Goal: Task Accomplishment & Management: Complete application form

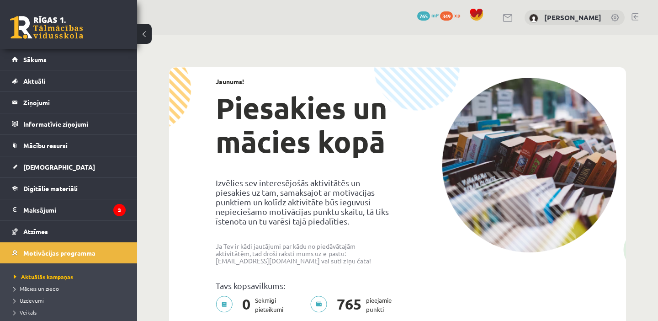
scroll to position [1387, 0]
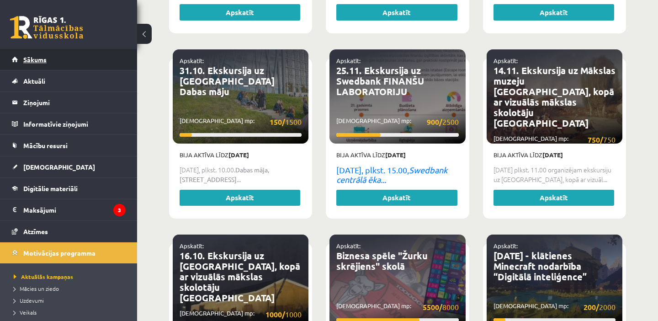
click at [52, 60] on link "Sākums" at bounding box center [69, 59] width 114 height 21
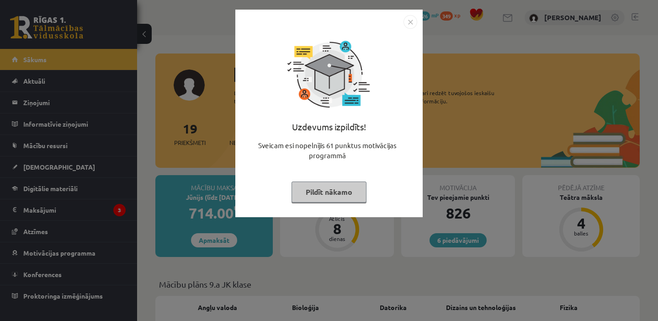
click at [413, 22] on img "Close" at bounding box center [411, 22] width 14 height 14
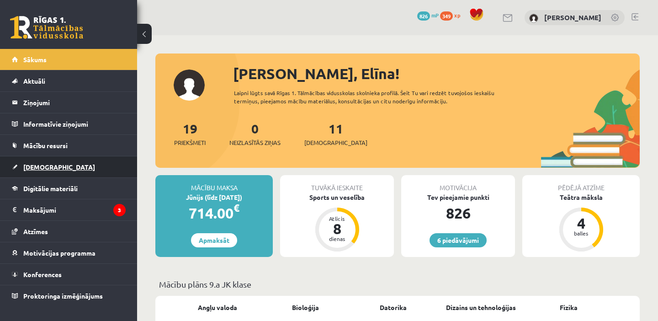
click at [50, 174] on link "[DEMOGRAPHIC_DATA]" at bounding box center [69, 166] width 114 height 21
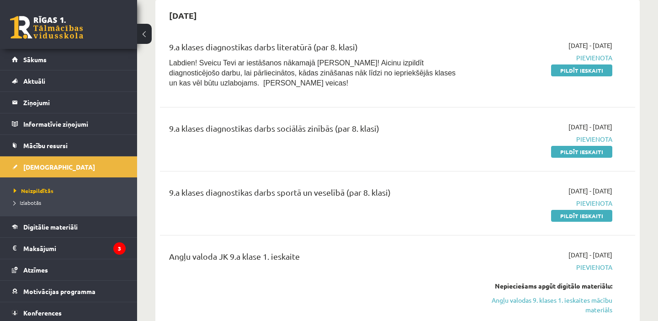
scroll to position [269, 0]
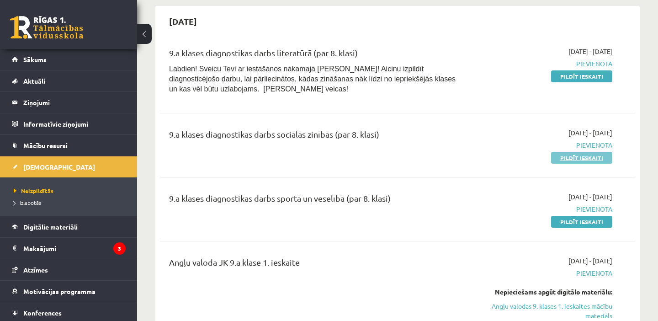
click at [574, 157] on link "Pildīt ieskaiti" at bounding box center [581, 158] width 61 height 12
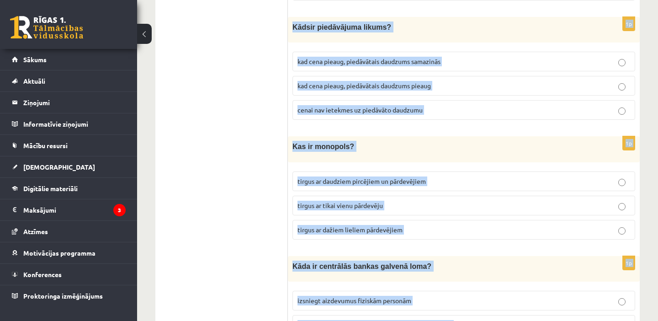
scroll to position [3301, 0]
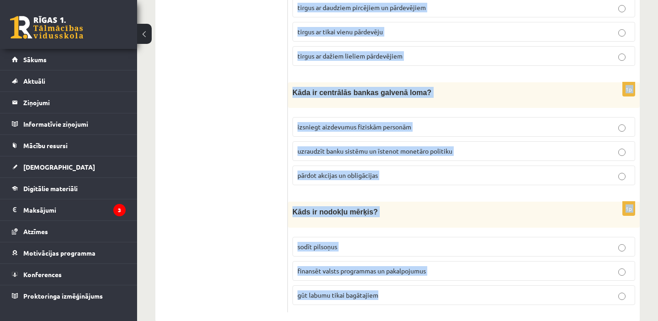
drag, startPoint x: 292, startPoint y: 88, endPoint x: 467, endPoint y: 290, distance: 267.3
copy form "Kāpēc ražošanā specializācija ir svarīga ? tā palielina efektivitāti tā samazin…"
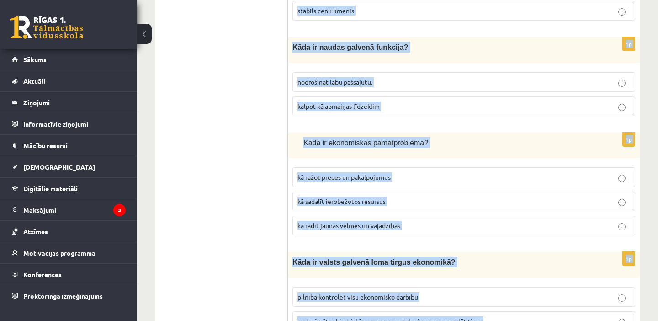
scroll to position [0, 0]
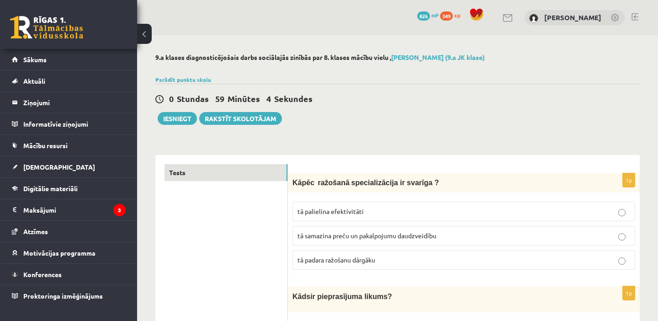
click at [348, 213] on span "tā palielina efektivitāti" at bounding box center [331, 211] width 66 height 8
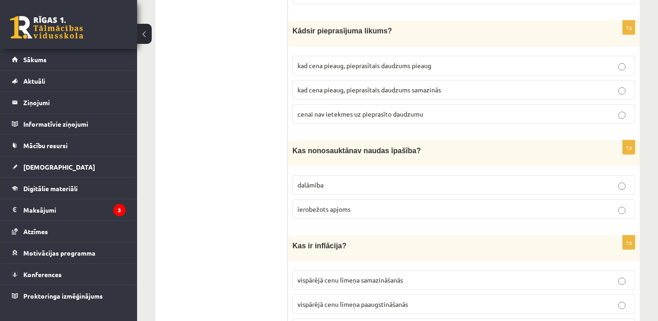
scroll to position [263, 0]
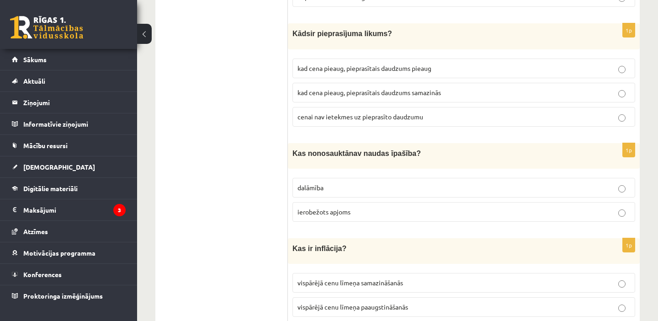
click at [345, 68] on span "kad cena pieaug, pieprasītais daudzums pieaug" at bounding box center [365, 68] width 134 height 8
click at [412, 90] on span "kad cena pieaug, pieprasītais daudzums samazinās" at bounding box center [369, 92] width 143 height 8
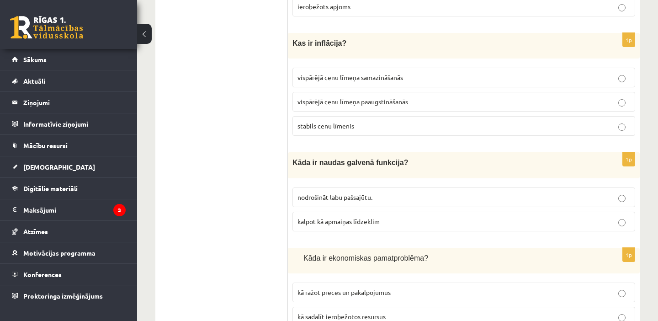
scroll to position [468, 0]
click at [357, 93] on label "vispārējā cenu līmeņa paaugstināšanās" at bounding box center [463, 101] width 343 height 20
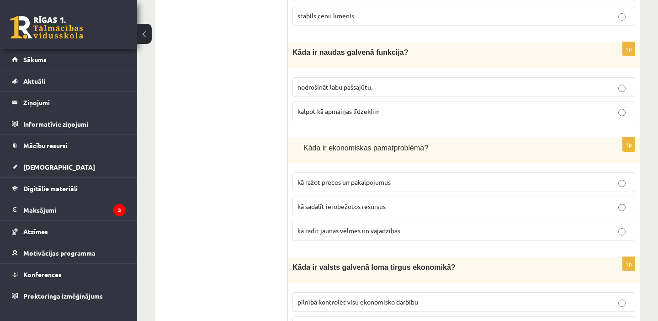
scroll to position [579, 0]
click at [336, 108] on span "kalpot kā apmaiņas līdzeklim" at bounding box center [339, 110] width 82 height 8
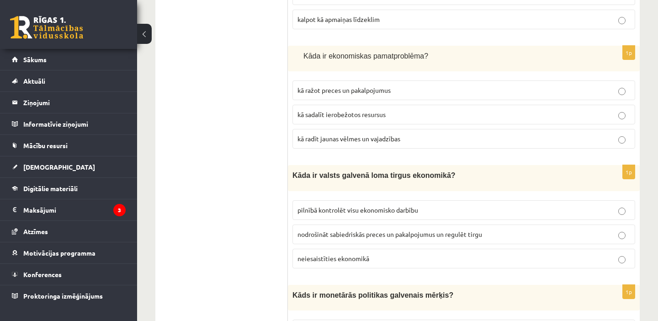
scroll to position [670, 0]
click at [335, 113] on span "kā sadalīt ierobežotos resursus" at bounding box center [342, 114] width 88 height 8
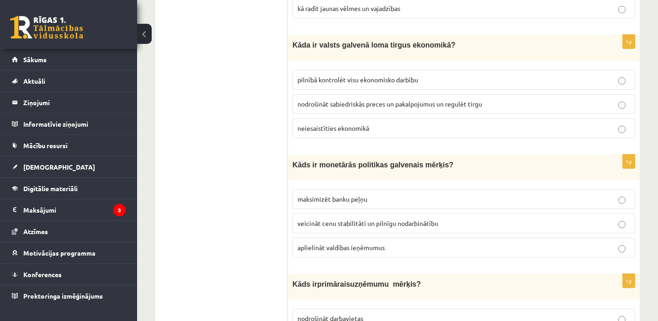
scroll to position [802, 0]
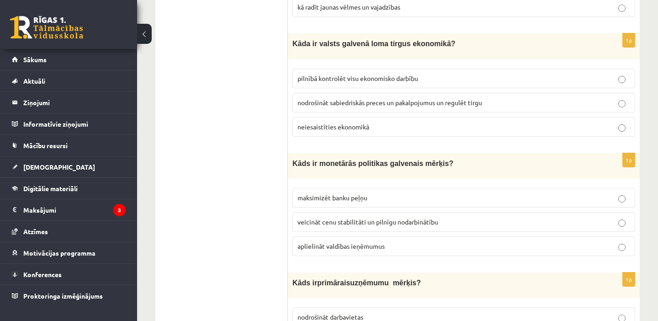
click at [368, 98] on p "nodrošināt sabiedriskās preces un pakalpojumus un regulēt tirgu" at bounding box center [464, 103] width 333 height 10
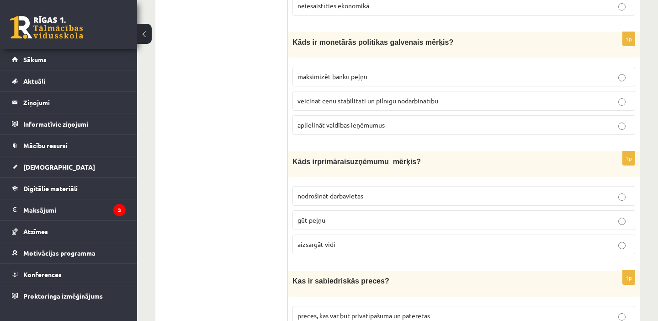
scroll to position [923, 0]
click at [315, 97] on span "veicināt cenu stabilitāti un pilnīgu nodarbinātību" at bounding box center [368, 100] width 141 height 8
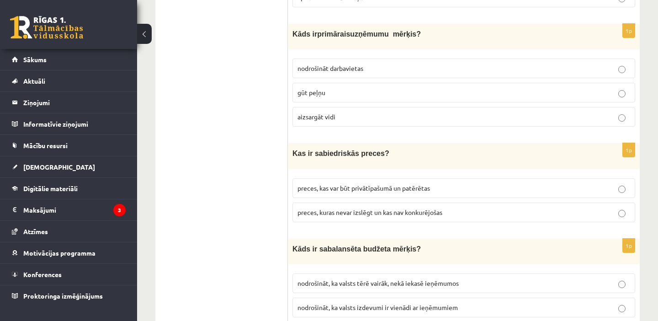
scroll to position [1051, 0]
click at [333, 92] on label "gūt peļņu" at bounding box center [463, 92] width 343 height 20
click at [395, 210] on p "preces, kuras nevar izslēgt un kas nav konkurējošas" at bounding box center [464, 212] width 333 height 10
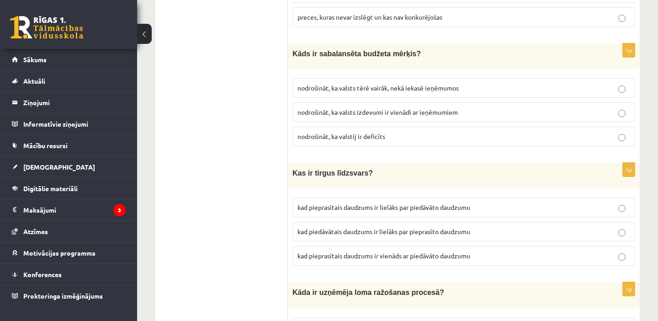
scroll to position [1246, 0]
click at [378, 107] on span "nodrošināt, ka valsts izdevumi ir vienādi ar ieņēmumiem" at bounding box center [378, 111] width 160 height 8
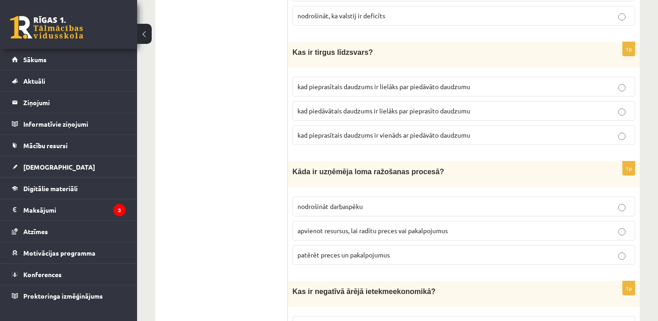
scroll to position [1369, 0]
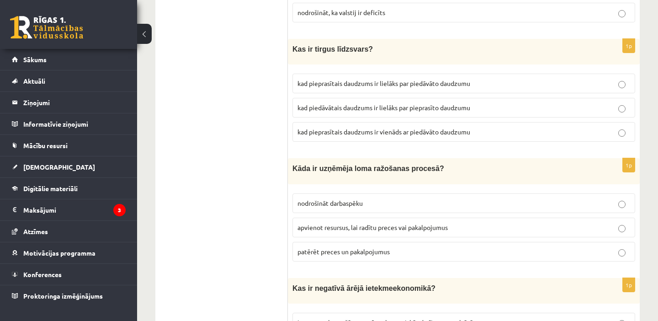
click at [369, 79] on span "kad pieprasītais daudzums ir lielāks par piedāvāto daudzumu" at bounding box center [384, 83] width 173 height 8
click at [361, 127] on p "kad pieprasītais daudzums ir vienāds ar piedāvāto daudzumu" at bounding box center [464, 132] width 333 height 10
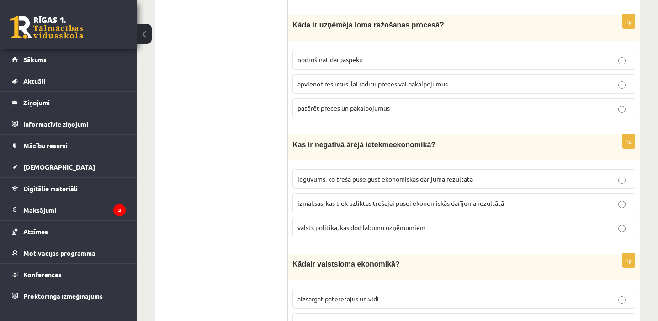
scroll to position [1516, 0]
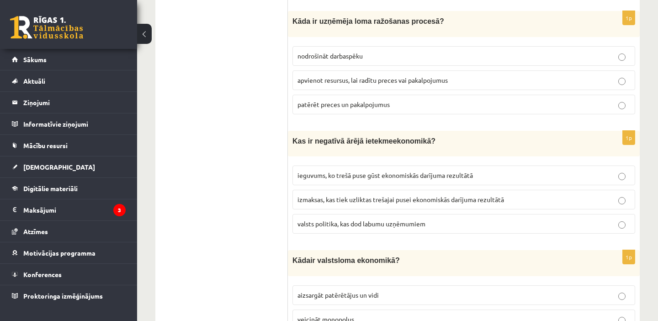
click at [334, 76] on span "apvienot resursus, lai radītu preces vai pakalpojumus" at bounding box center [373, 80] width 150 height 8
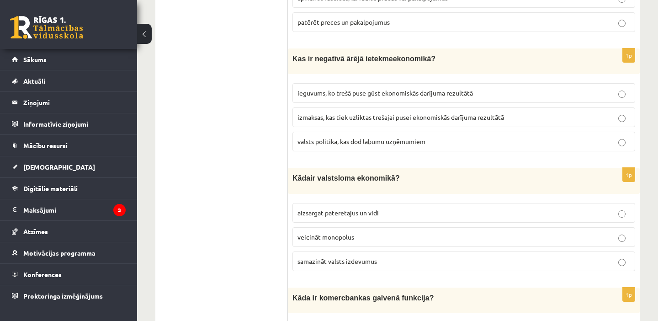
scroll to position [1599, 0]
click at [346, 107] on label "izmaksas, kas tiek uzliktas trešajai pusei ekonomiskās darījuma rezultātā" at bounding box center [463, 117] width 343 height 20
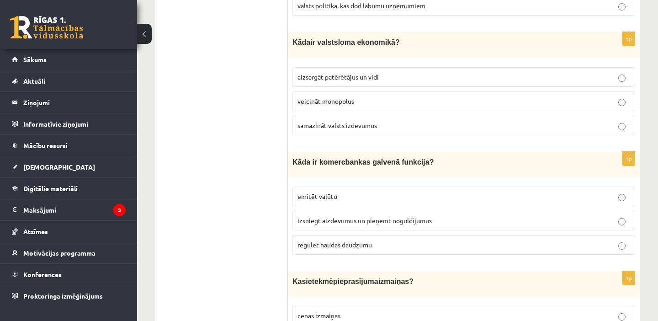
scroll to position [1735, 0]
click at [323, 72] on span "aizsargāt patērētājus un vidi" at bounding box center [338, 76] width 81 height 8
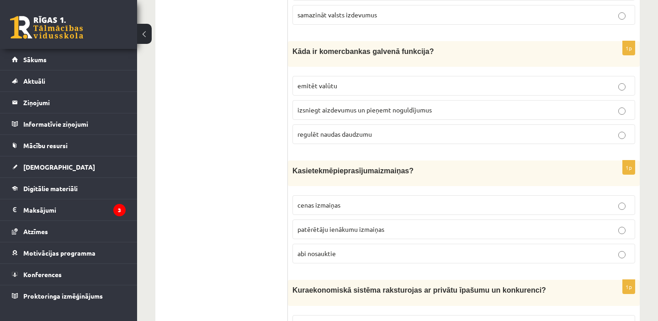
scroll to position [1845, 0]
click at [374, 105] on label "izsniegt aizdevumus un pieņemt noguldījumus" at bounding box center [463, 110] width 343 height 20
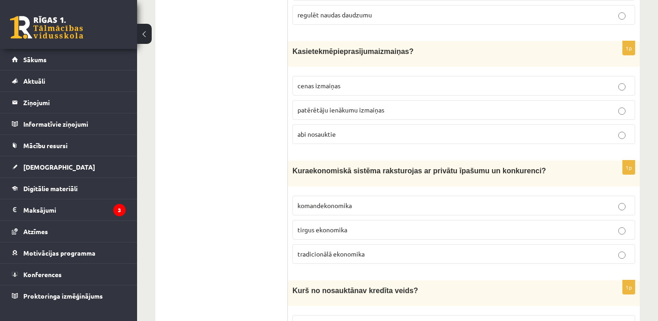
scroll to position [1966, 0]
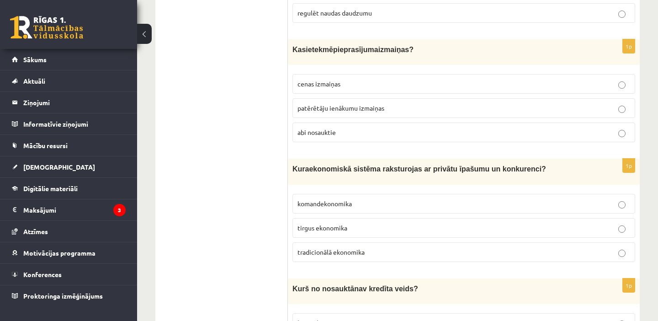
click at [339, 128] on p "abi nosauktie" at bounding box center [464, 133] width 333 height 10
click at [324, 223] on span "tirgus ekonomika" at bounding box center [323, 227] width 50 height 8
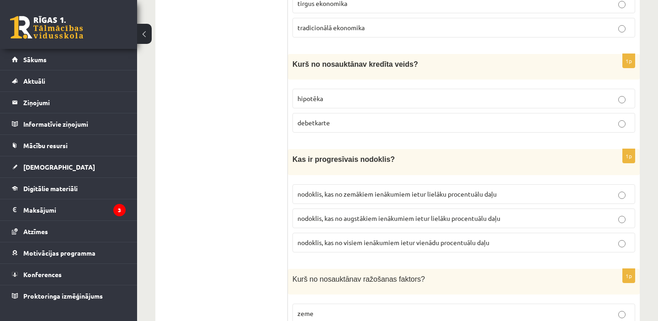
scroll to position [2191, 0]
click at [334, 117] on p "debetkarte" at bounding box center [464, 122] width 333 height 10
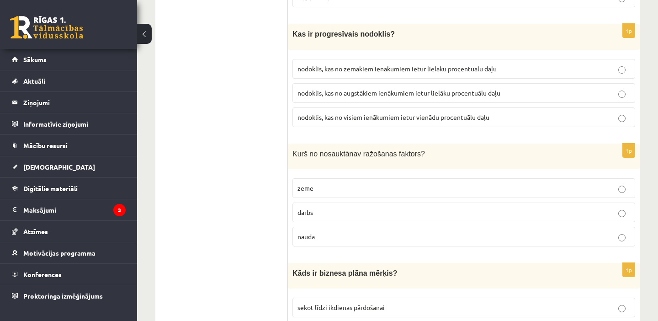
scroll to position [2314, 0]
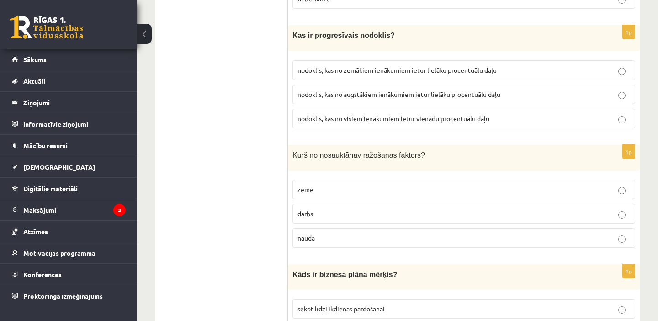
click at [362, 87] on label "nodoklis, kas no augstākiem ienākumiem ietur lielāku procentuālu daļu" at bounding box center [463, 95] width 343 height 20
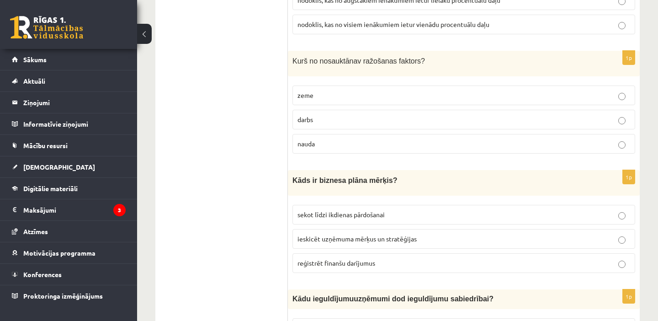
scroll to position [2409, 0]
click at [347, 138] on p "nauda" at bounding box center [464, 143] width 333 height 10
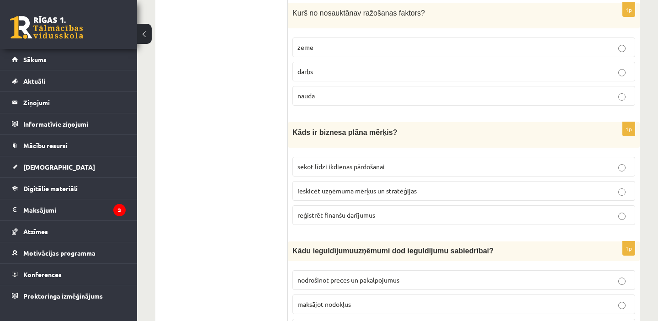
scroll to position [2461, 0]
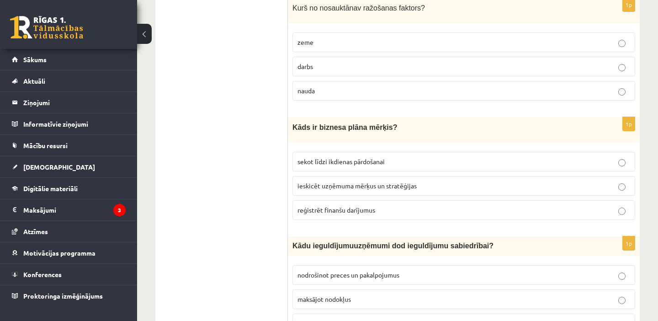
click at [324, 181] on span "ieskicēt uzņēmuma mērķus un stratēģijas" at bounding box center [357, 185] width 119 height 8
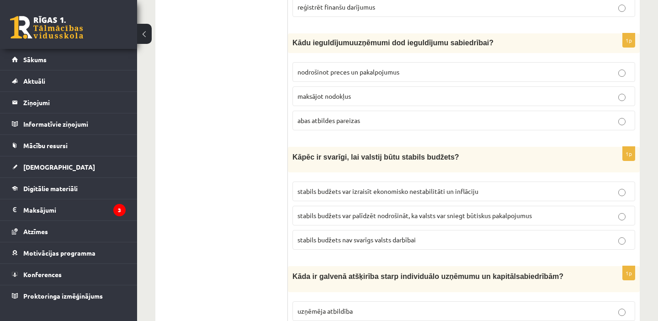
scroll to position [2663, 0]
click at [357, 117] on p "abas atbildes pareizas" at bounding box center [464, 122] width 333 height 10
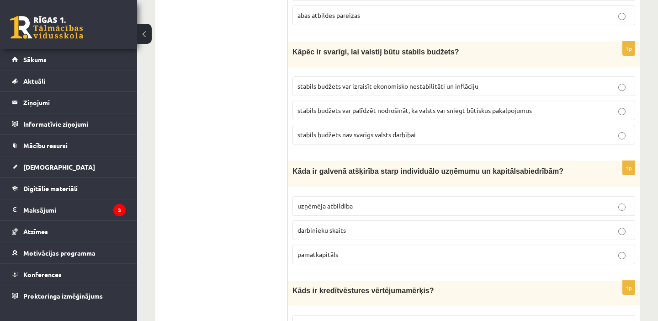
scroll to position [2777, 0]
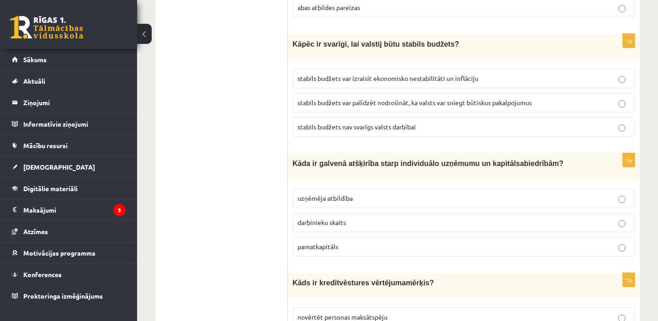
click at [388, 98] on span "stabils budžets var palīdzēt nodrošināt, ka valsts var sniegt būtiskus pakalpoj…" at bounding box center [415, 102] width 234 height 8
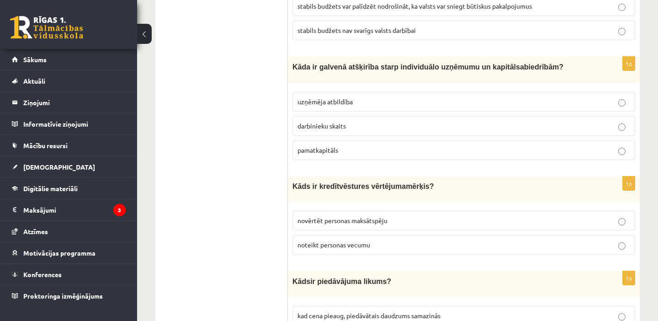
scroll to position [2872, 0]
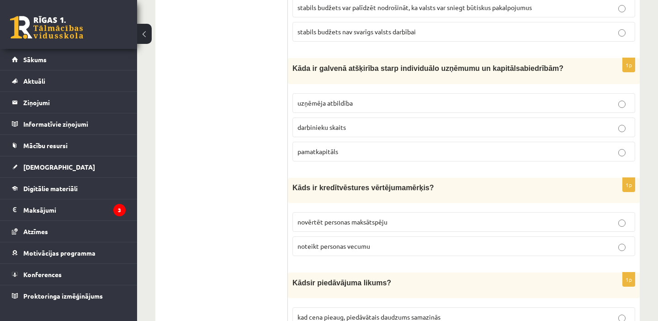
click at [333, 98] on p "uzņēmēja atbildība" at bounding box center [464, 103] width 333 height 10
click at [352, 218] on span "novērtēt personas maksātspēju" at bounding box center [343, 222] width 90 height 8
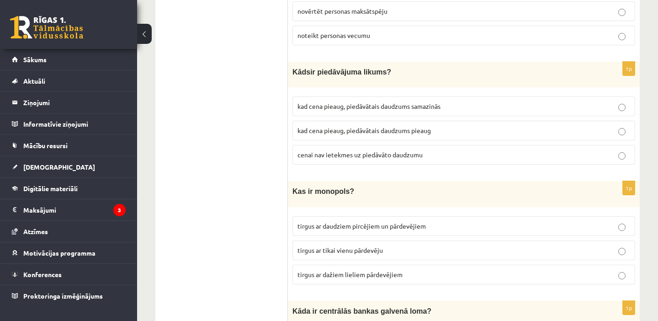
scroll to position [3078, 0]
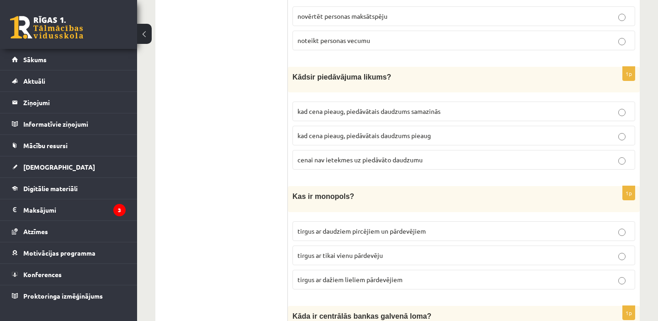
click at [357, 131] on span "kad cena pieaug, piedāvātais daudzums pieaug" at bounding box center [364, 135] width 133 height 8
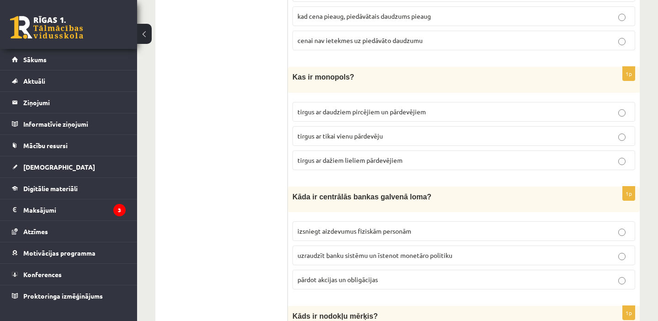
scroll to position [3191, 0]
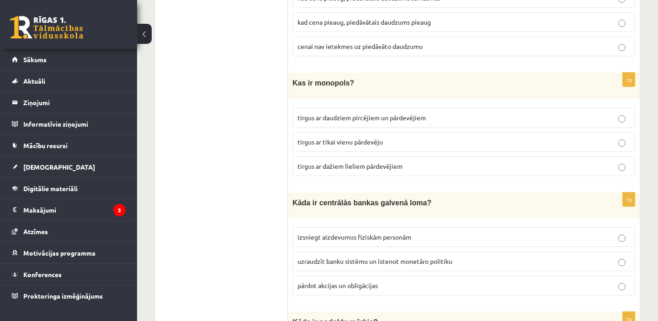
click at [316, 137] on p "tirgus ar tikai vienu pārdevēju" at bounding box center [464, 142] width 333 height 10
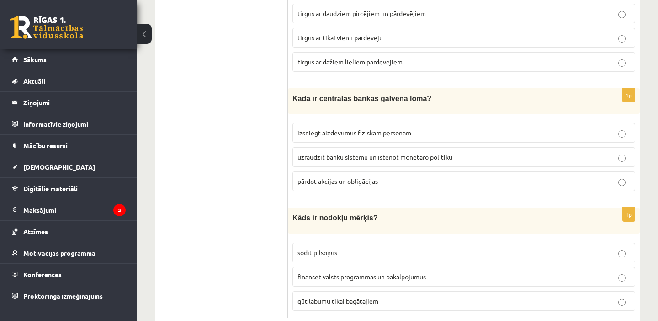
scroll to position [3301, 0]
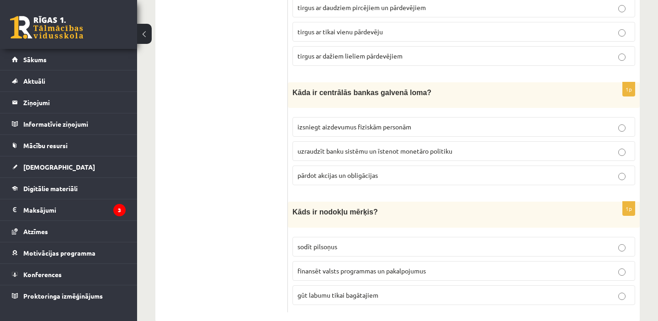
click at [391, 141] on label "uzraudzīt banku sistēmu un īstenot monetāro politiku" at bounding box center [463, 151] width 343 height 20
click at [392, 266] on span "finansēt valsts programmas un pakalpojumus" at bounding box center [362, 270] width 128 height 8
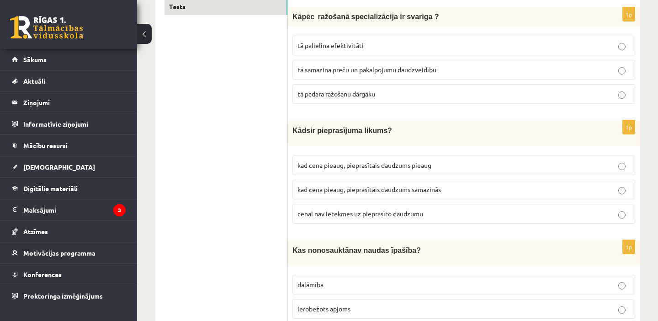
scroll to position [0, 0]
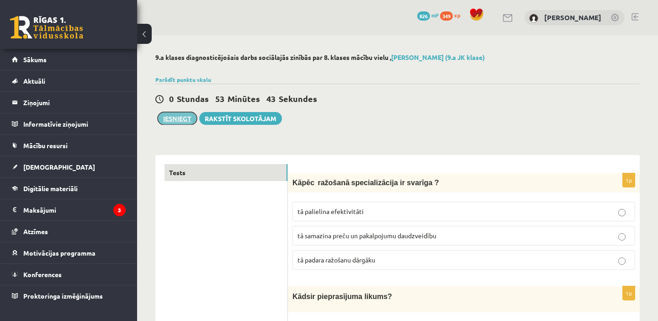
click at [166, 118] on button "Iesniegt" at bounding box center [177, 118] width 39 height 13
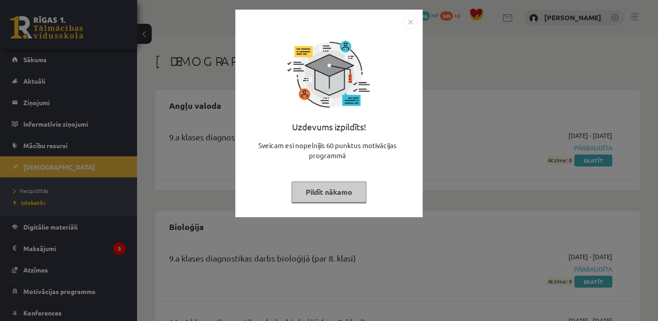
click at [411, 21] on img "Close" at bounding box center [411, 22] width 14 height 14
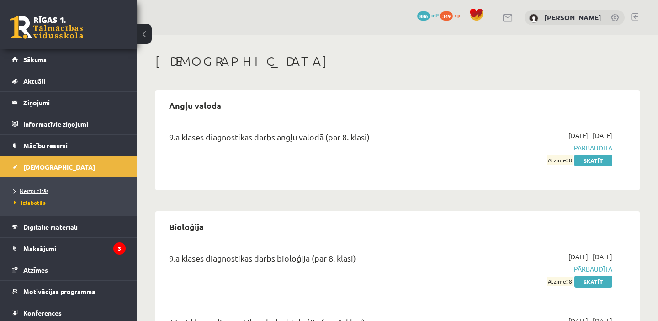
click at [29, 193] on span "Neizpildītās" at bounding box center [31, 190] width 35 height 7
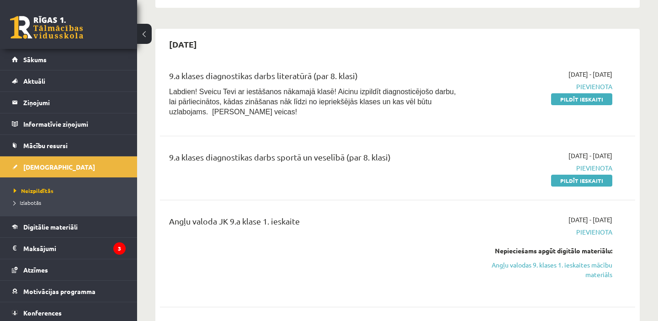
scroll to position [257, 0]
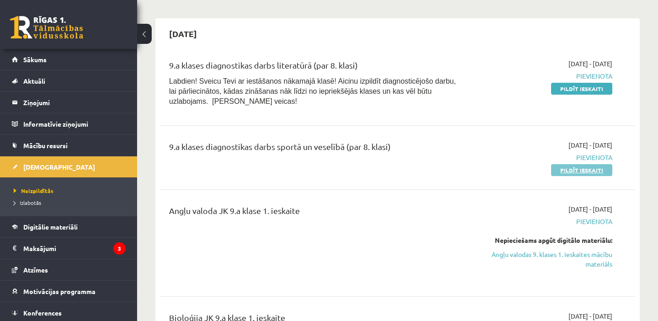
click at [565, 170] on link "Pildīt ieskaiti" at bounding box center [581, 170] width 61 height 12
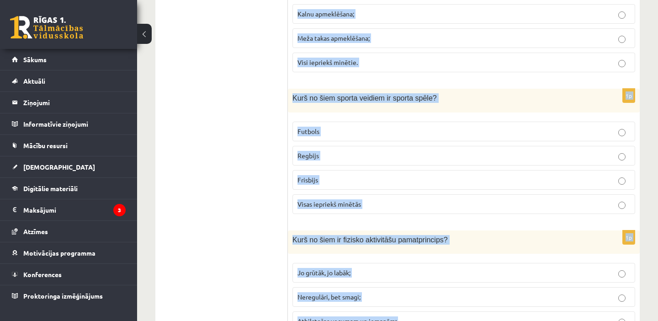
scroll to position [4119, 0]
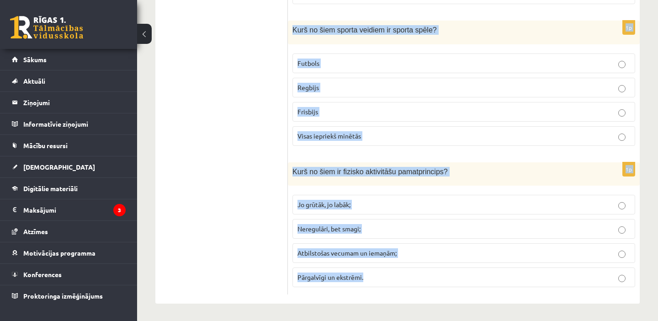
drag, startPoint x: 291, startPoint y: 179, endPoint x: 480, endPoint y: 291, distance: 220.0
copy form "Kurš no šiem ir meditācijas ieguvums mūsu ķermenim? Samazināts sirdsdarbības āt…"
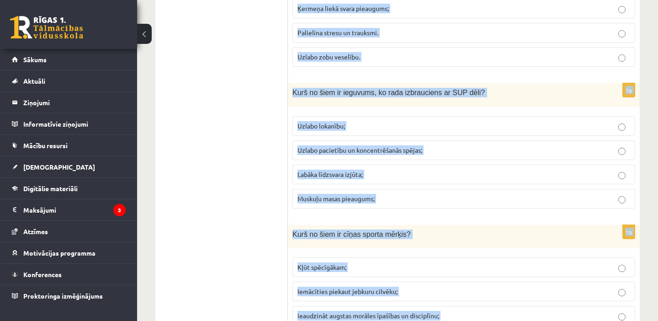
scroll to position [0, 0]
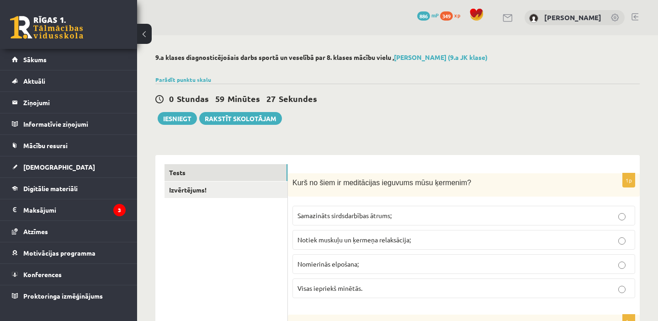
click at [330, 286] on span "Visas iepriekš minētās." at bounding box center [330, 288] width 65 height 8
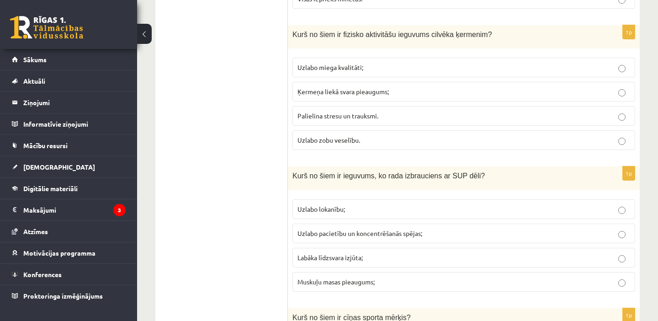
scroll to position [290, 0]
click at [320, 68] on span "Uzlabo miega kvalitāti;" at bounding box center [331, 67] width 66 height 8
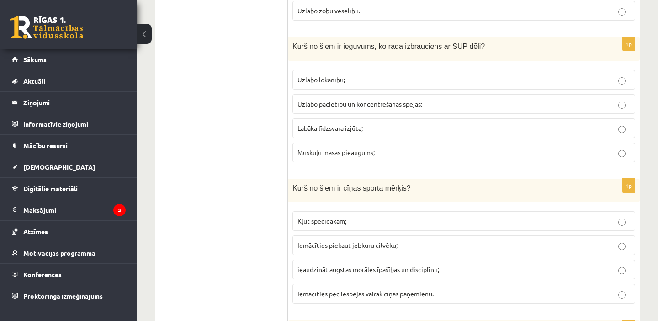
scroll to position [424, 0]
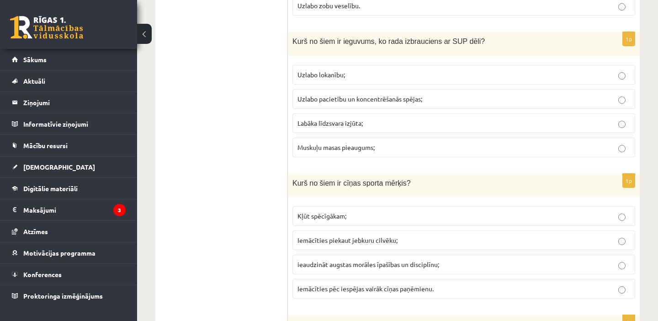
click at [311, 117] on label "Labāka līdzsvara izjūta;" at bounding box center [463, 123] width 343 height 20
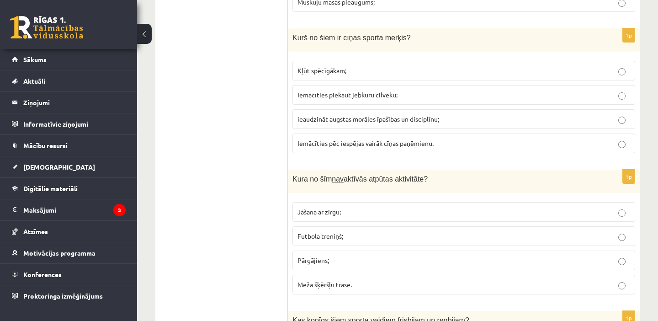
scroll to position [581, 0]
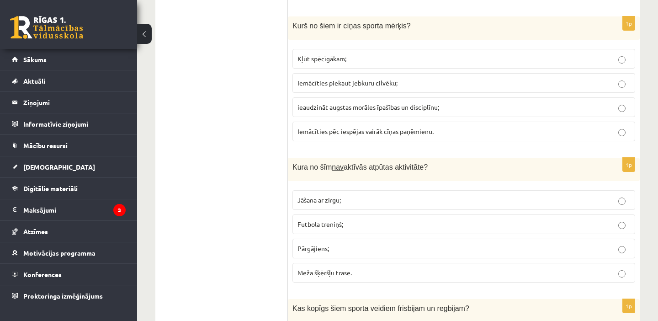
click at [360, 106] on span "ieaudzināt augstas morāles īpašības un disciplīnu;" at bounding box center [369, 107] width 142 height 8
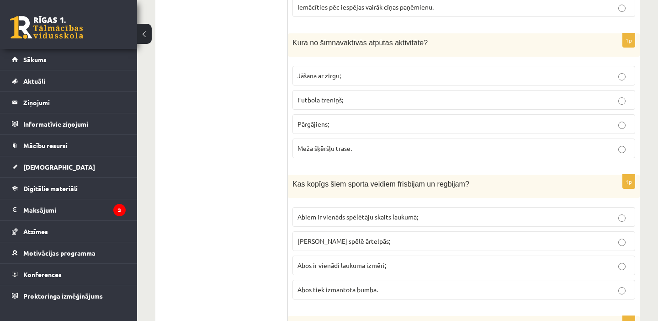
scroll to position [707, 0]
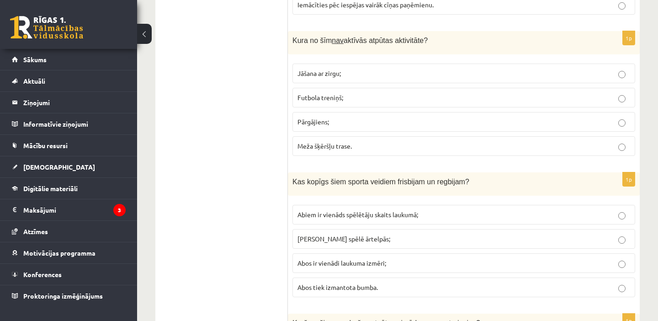
click at [330, 102] on p "Futbola treniņš;" at bounding box center [464, 98] width 333 height 10
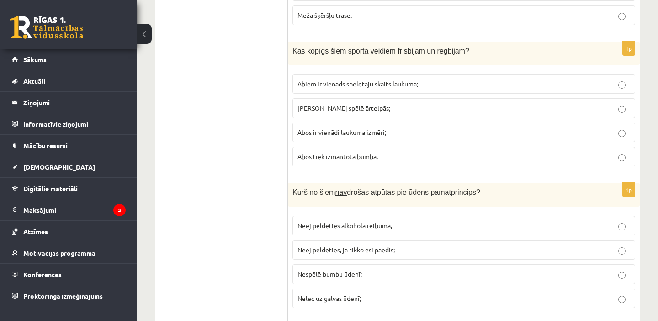
scroll to position [843, 0]
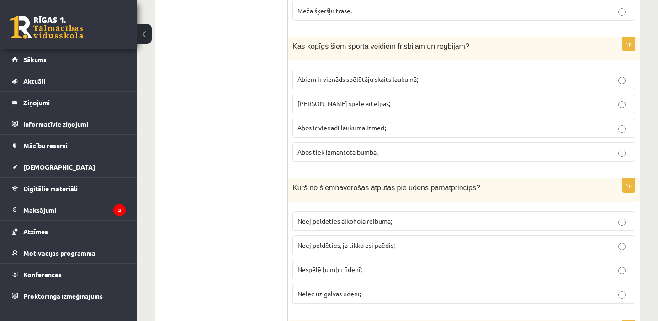
click at [344, 154] on span "Abos tiek izmantota bumba." at bounding box center [338, 152] width 80 height 8
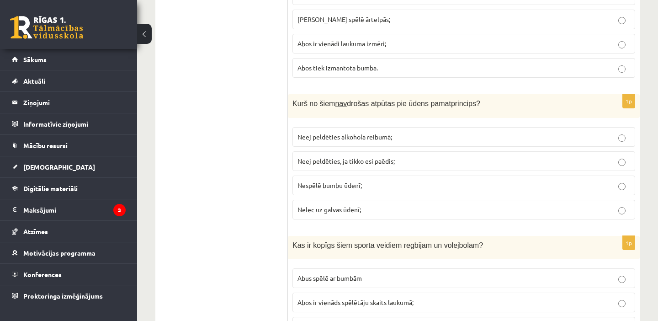
scroll to position [927, 0]
click at [324, 186] on span "Nespēlē bumbu ūdenī;" at bounding box center [330, 185] width 64 height 8
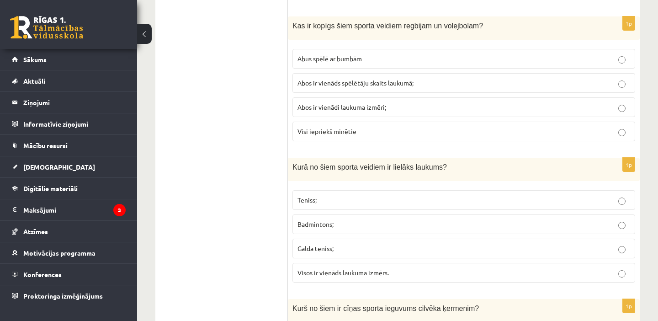
scroll to position [1151, 0]
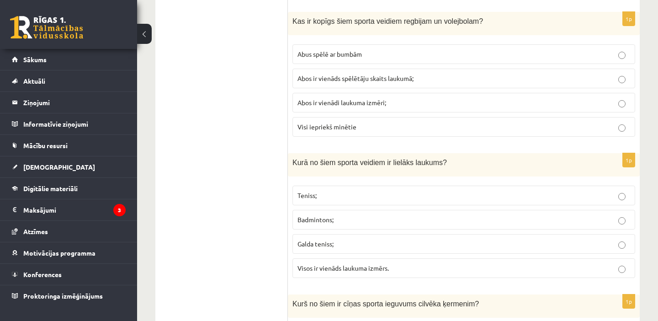
click at [324, 58] on p "Abus spēlē ar bumbām" at bounding box center [464, 54] width 333 height 10
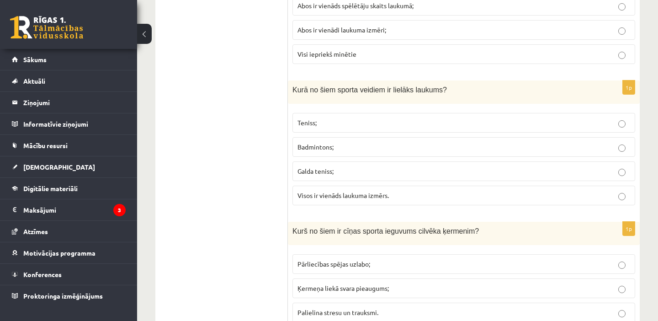
scroll to position [1224, 0]
click at [323, 125] on p "Teniss;" at bounding box center [464, 122] width 333 height 10
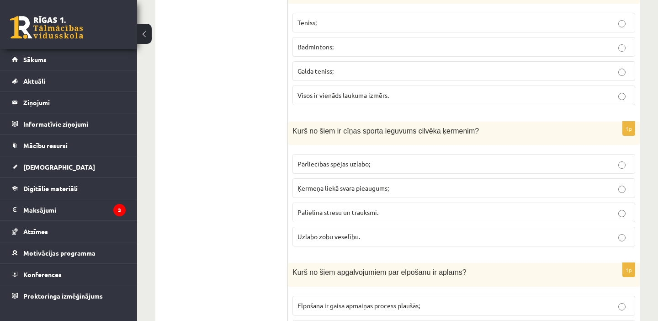
scroll to position [1348, 0]
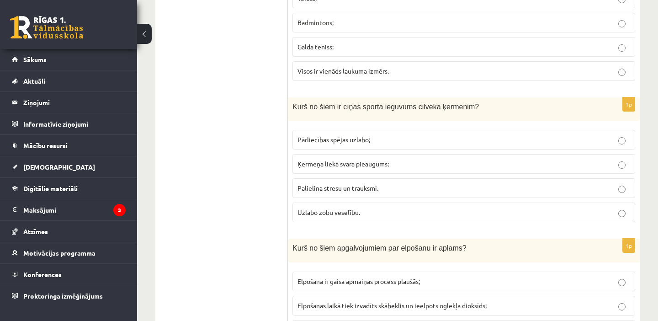
click at [351, 141] on span "Pārliecības spējas uzlabo;" at bounding box center [334, 139] width 73 height 8
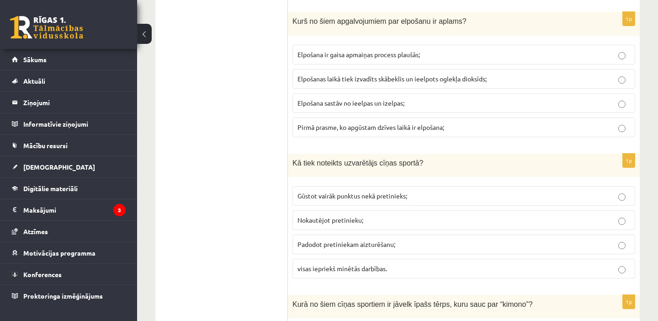
scroll to position [1581, 0]
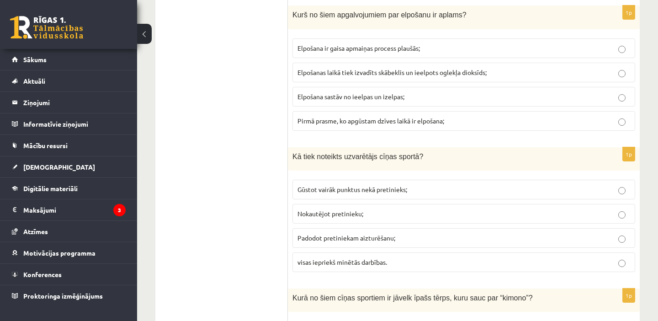
click at [329, 69] on span "Elpošanas laikā tiek izvadīts skābeklis un ieelpots oglekļa dioksīds;" at bounding box center [392, 72] width 189 height 8
click at [347, 265] on span "visas iepriekš minētās darbības." at bounding box center [343, 262] width 90 height 8
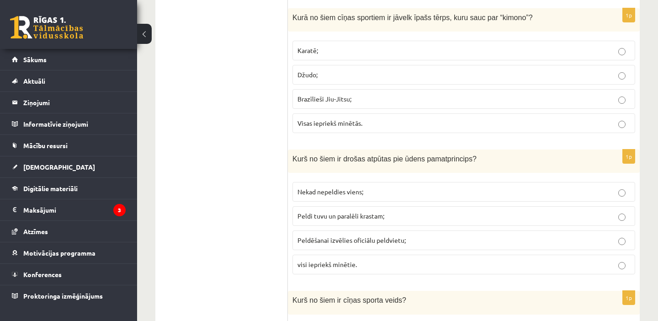
scroll to position [1865, 0]
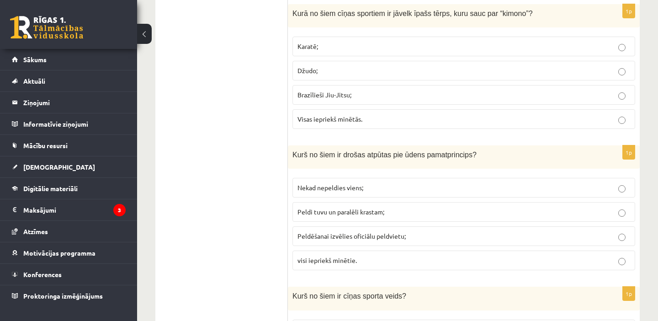
click at [329, 118] on span "Visas iepriekš minētās." at bounding box center [330, 119] width 65 height 8
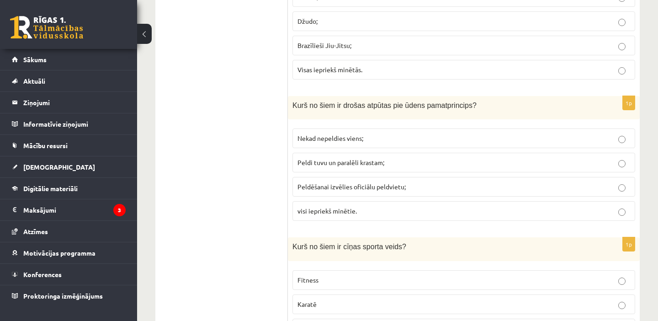
scroll to position [1953, 0]
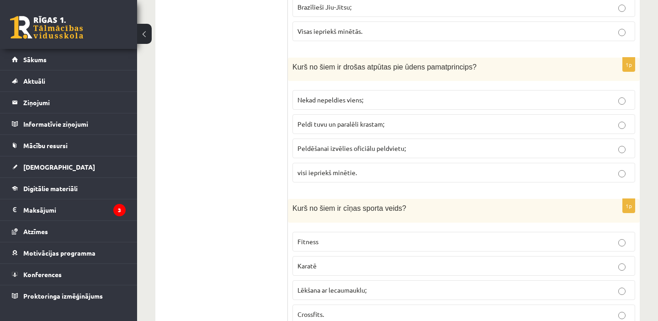
click at [327, 175] on span "visi iepriekš minētie." at bounding box center [327, 172] width 59 height 8
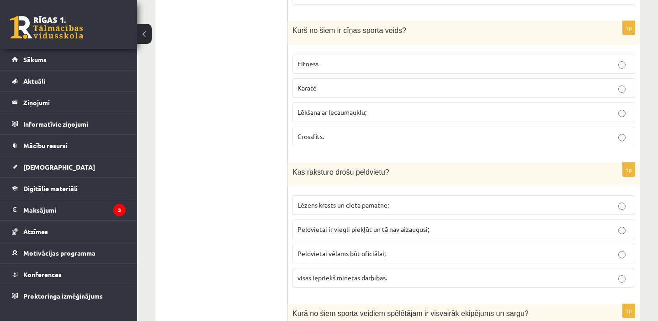
scroll to position [2130, 0]
click at [314, 88] on span "Karatē" at bounding box center [307, 88] width 19 height 8
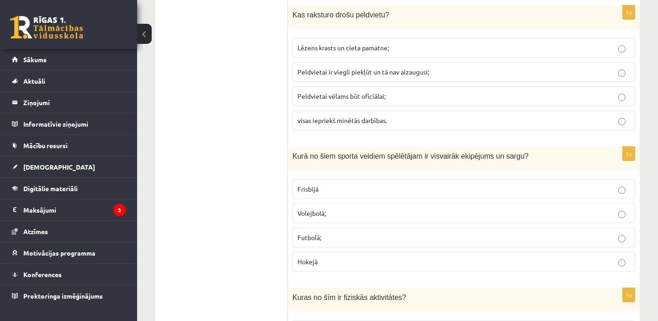
scroll to position [2288, 0]
click at [340, 117] on span "visas iepriekš minētās darbības." at bounding box center [343, 120] width 90 height 8
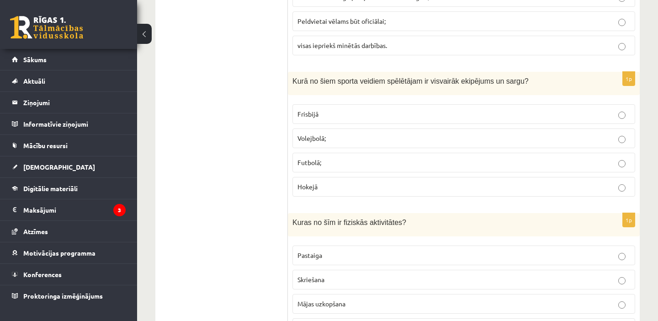
scroll to position [2364, 0]
click at [321, 181] on p "Hokejā" at bounding box center [464, 186] width 333 height 10
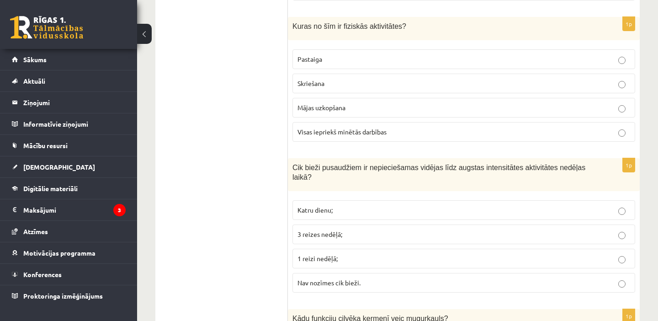
scroll to position [2564, 0]
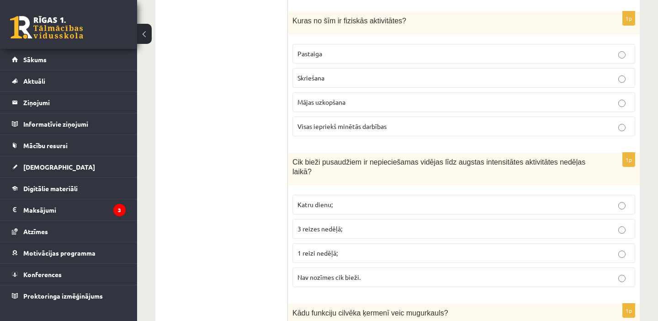
click at [345, 126] on span "Visas iepriekš minētās darbības" at bounding box center [342, 126] width 89 height 8
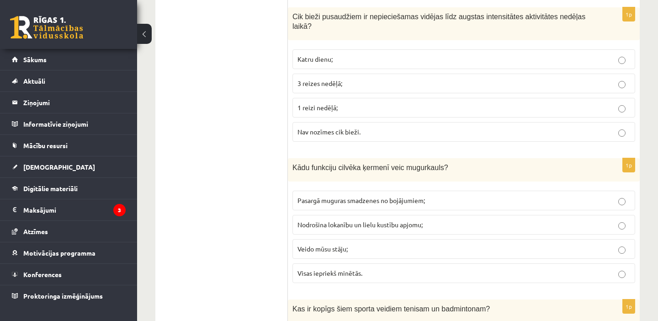
scroll to position [2710, 0]
click at [315, 61] on span "Katru dienu;" at bounding box center [315, 58] width 35 height 8
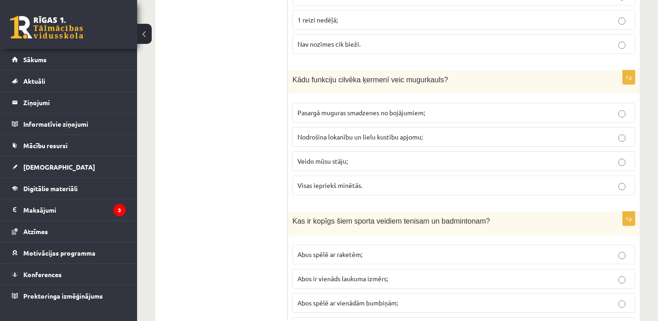
scroll to position [2801, 0]
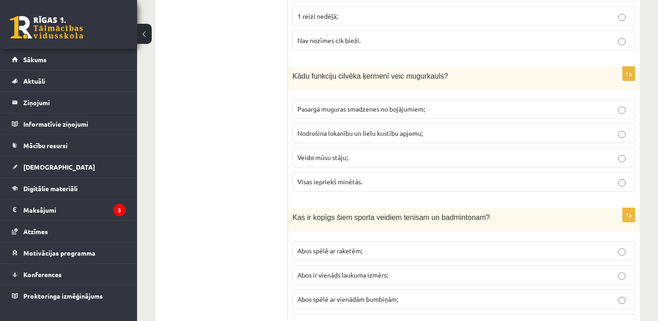
click at [330, 177] on span "Visas iepriekš minētās." at bounding box center [330, 181] width 65 height 8
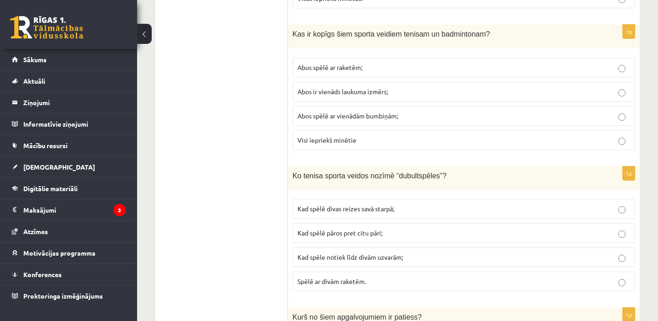
scroll to position [2987, 0]
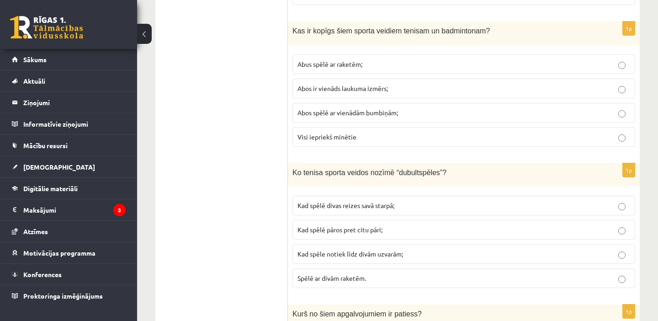
click at [324, 112] on span "Abos spēlē ar vienādām bumbiņām;" at bounding box center [348, 112] width 101 height 8
click at [307, 54] on label "Abus spēlē ar raketēm;" at bounding box center [463, 64] width 343 height 20
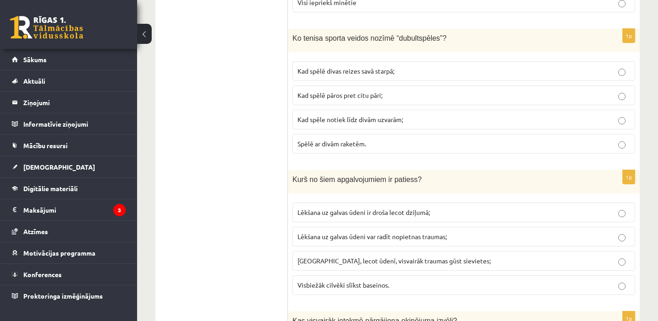
scroll to position [3122, 0]
click at [336, 97] on span "Kad spēlē pāros pret citu pāri;" at bounding box center [340, 94] width 85 height 8
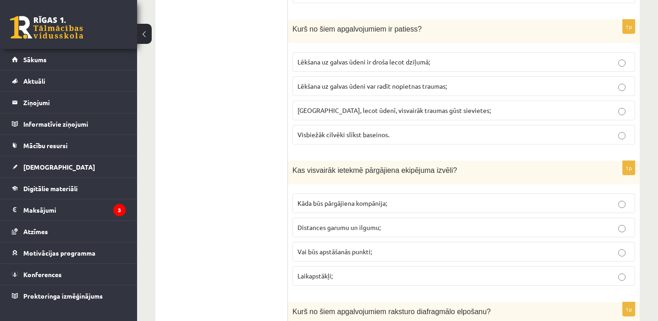
scroll to position [3273, 0]
click at [333, 61] on span "Lēkšana uz galvas ūdeni ir droša lecot dziļumā;" at bounding box center [364, 60] width 133 height 8
click at [353, 85] on span "Lēkšana uz galvas ūdeni var radīt nopietnas traumas;" at bounding box center [372, 84] width 149 height 8
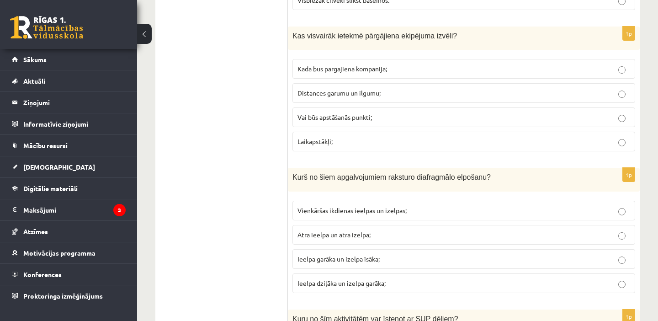
scroll to position [3408, 0]
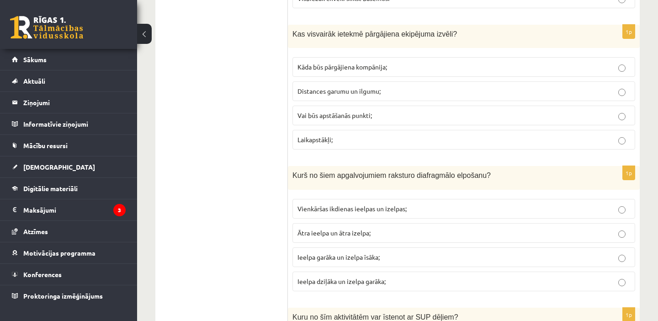
click at [322, 84] on label "Distances garumu un ilgumu;" at bounding box center [463, 91] width 343 height 20
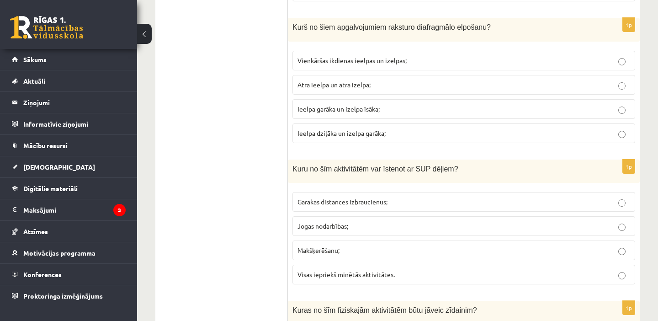
scroll to position [3557, 0]
click at [337, 128] on p "Ieelpa dziļāka un izelpa garāka;" at bounding box center [464, 133] width 333 height 10
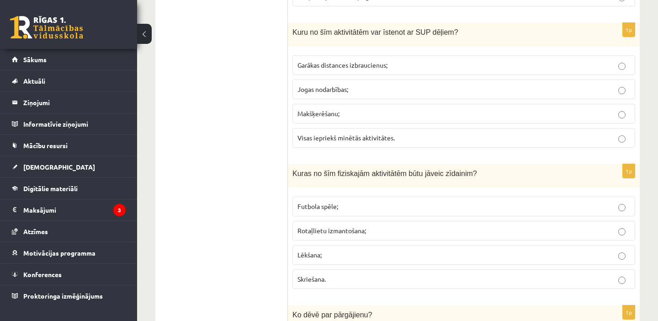
scroll to position [3694, 0]
click at [341, 137] on span "Visas iepriekš minētās aktivitātes." at bounding box center [346, 137] width 97 height 8
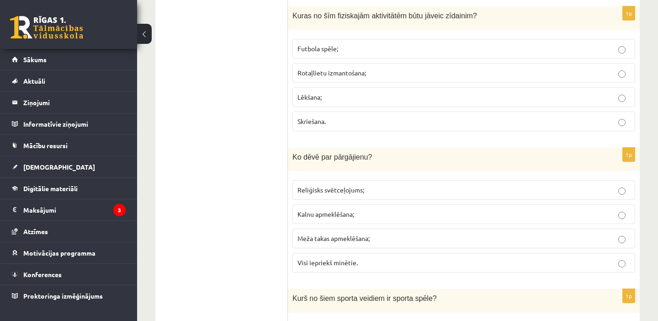
scroll to position [3849, 0]
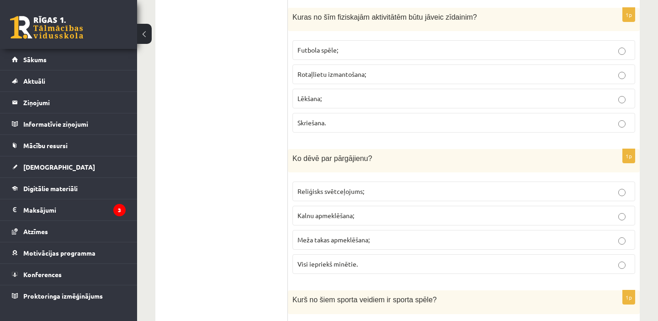
click at [340, 69] on label "Rotaļlietu izmantošana;" at bounding box center [463, 74] width 343 height 20
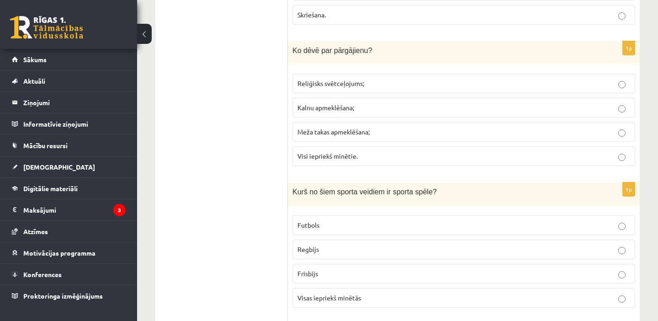
scroll to position [3966, 0]
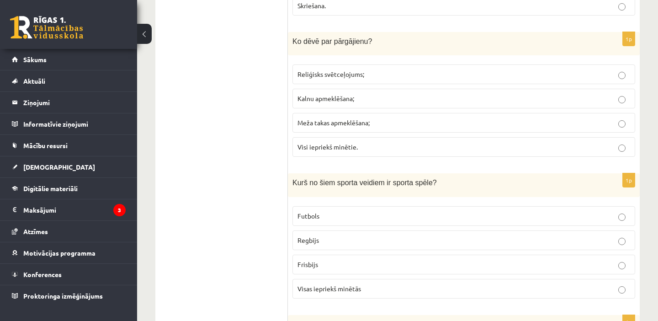
click at [328, 119] on span "Meža takas apmeklēšana;" at bounding box center [334, 122] width 72 height 8
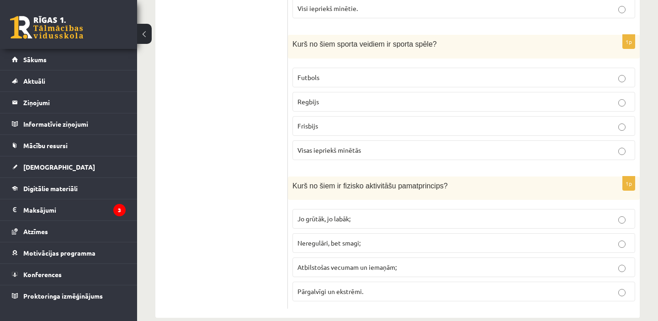
scroll to position [4110, 0]
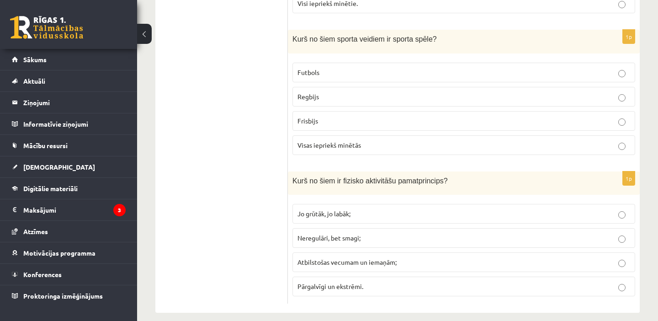
click at [332, 143] on span "Visas iepriekš minētās" at bounding box center [330, 145] width 64 height 8
click at [324, 254] on label "Atbilstošas vecumam un iemaņām;" at bounding box center [463, 262] width 343 height 20
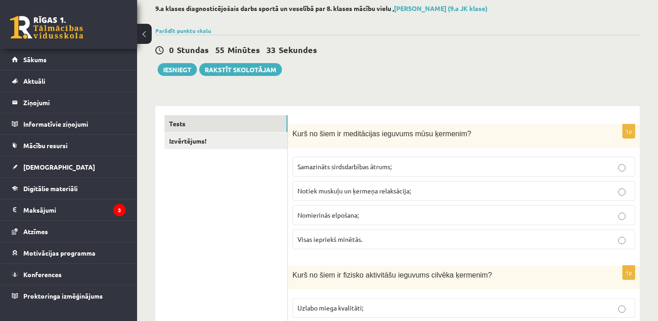
scroll to position [0, 0]
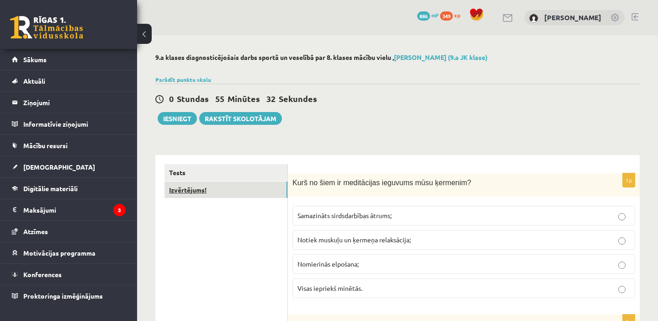
click at [229, 186] on link "Izvērtējums!" at bounding box center [226, 189] width 123 height 17
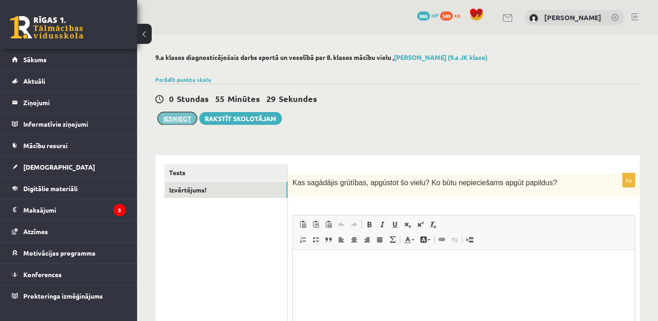
click at [180, 119] on button "Iesniegt" at bounding box center [177, 118] width 39 height 13
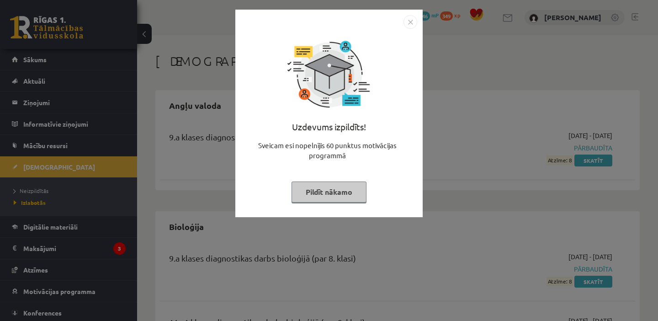
click at [414, 21] on img "Close" at bounding box center [411, 22] width 14 height 14
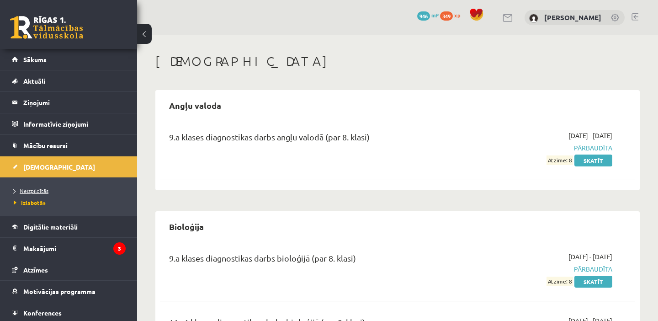
click at [36, 192] on span "Neizpildītās" at bounding box center [31, 190] width 35 height 7
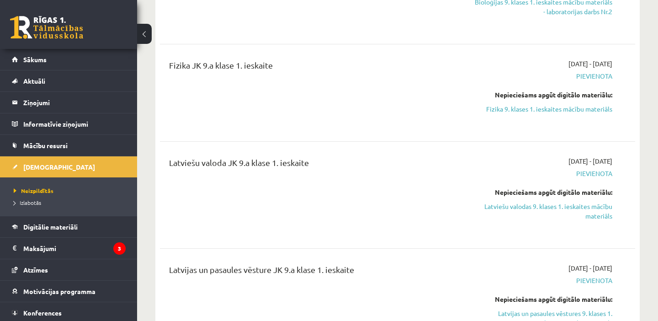
scroll to position [304, 0]
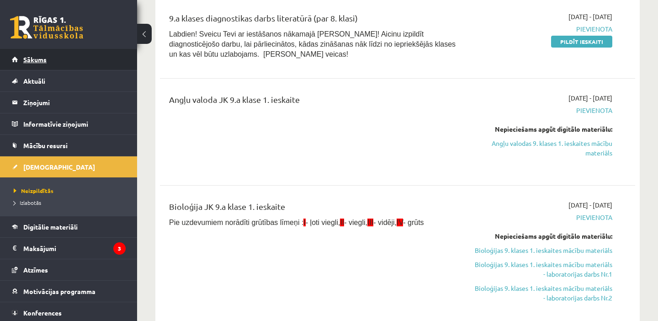
click at [64, 65] on link "Sākums" at bounding box center [69, 59] width 114 height 21
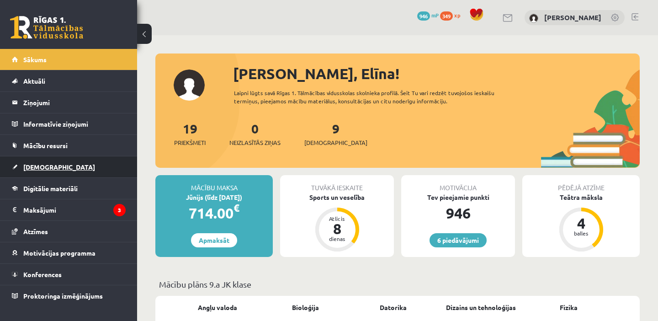
click at [58, 171] on link "[DEMOGRAPHIC_DATA]" at bounding box center [69, 166] width 114 height 21
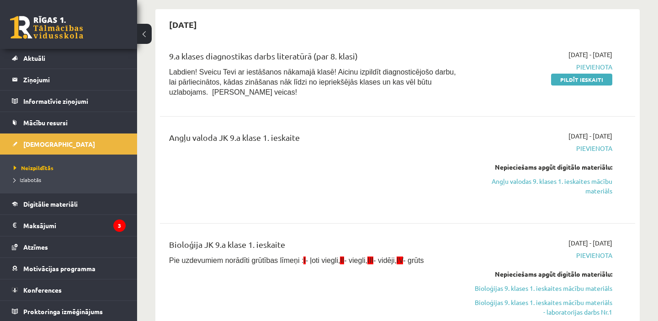
scroll to position [267, 0]
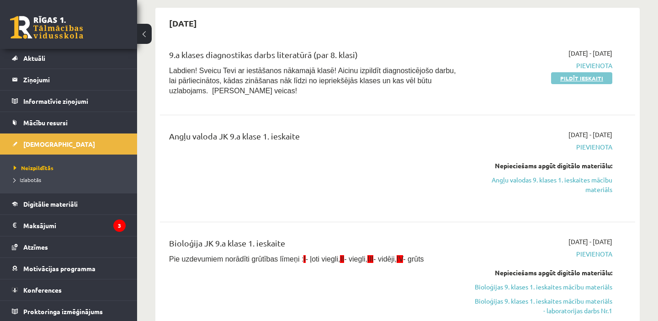
click at [580, 80] on link "Pildīt ieskaiti" at bounding box center [581, 78] width 61 height 12
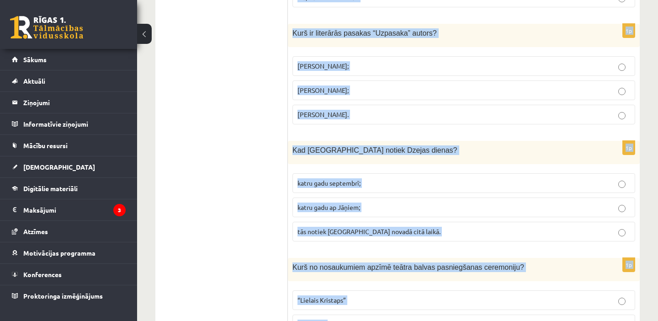
scroll to position [3613, 0]
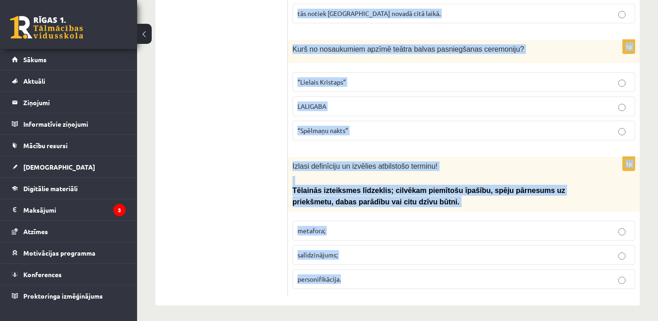
drag, startPoint x: 293, startPoint y: 78, endPoint x: 507, endPoint y: 296, distance: 305.1
copy form "Izvēlies rindu, kurā nosaukti liroepikas žanri! drāma, komēdija, traģēdija; stā…"
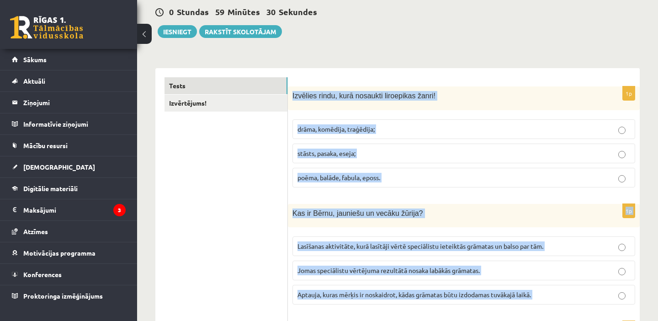
scroll to position [0, 0]
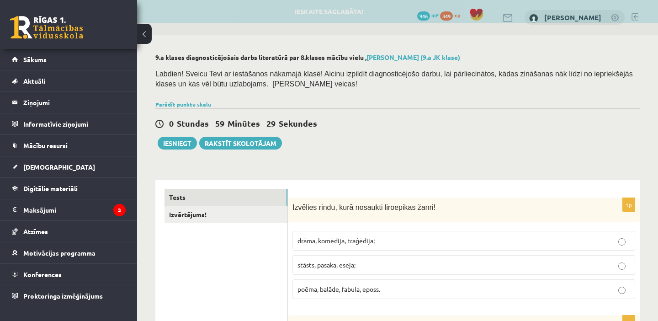
click at [382, 144] on div "0 Stundas 59 Minūtes 29 Sekundes Ieskaite saglabāta! Iesniegt Rakstīt skolotājam" at bounding box center [397, 128] width 484 height 41
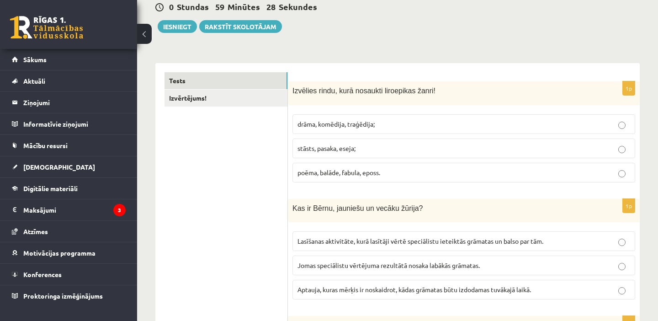
scroll to position [117, 0]
click at [365, 169] on span "poēma, balāde, fabula, eposs." at bounding box center [339, 171] width 83 height 8
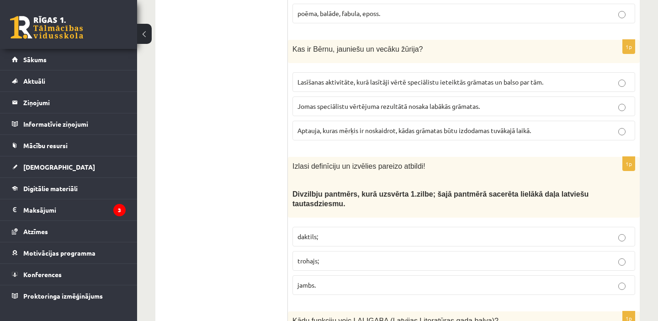
scroll to position [287, 0]
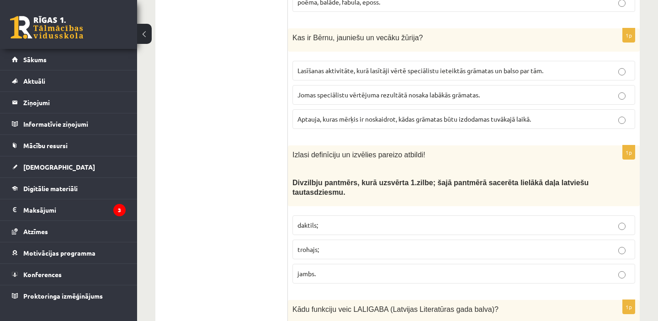
click at [383, 74] on p "Lasīšanas aktivitāte, kurā lasītāji vērtē speciālistu ieteiktās grāmatas un bal…" at bounding box center [464, 71] width 333 height 10
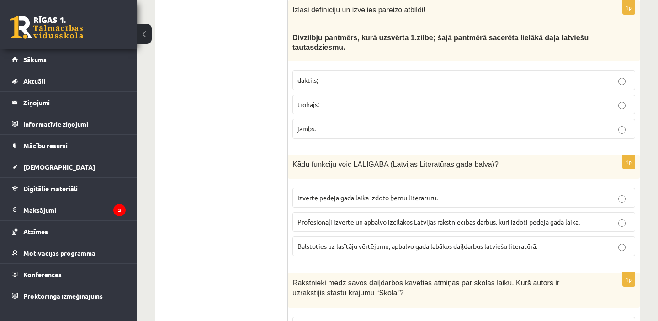
scroll to position [434, 0]
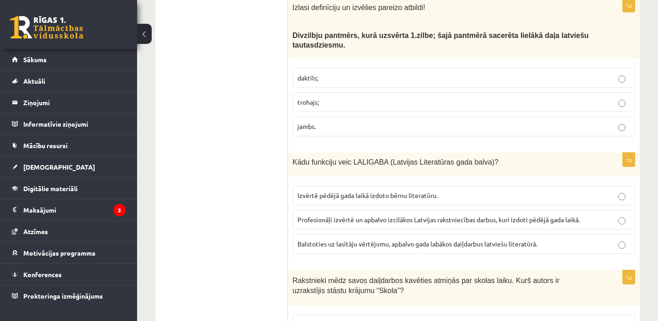
click at [316, 97] on p "trohajs;" at bounding box center [464, 102] width 333 height 10
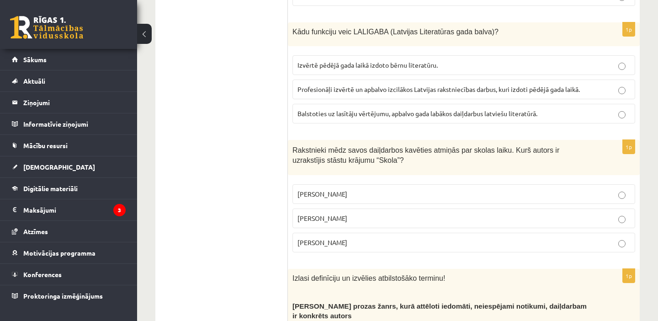
scroll to position [582, 0]
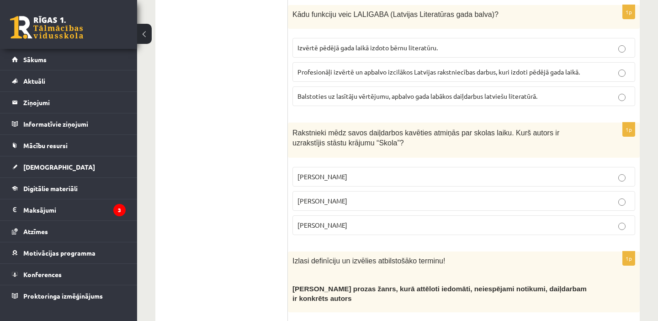
click at [367, 67] on p "Profesionāļi izvērtē un apbalvo izcilākos Latvijas rakstniecības darbus, kuri i…" at bounding box center [464, 72] width 333 height 10
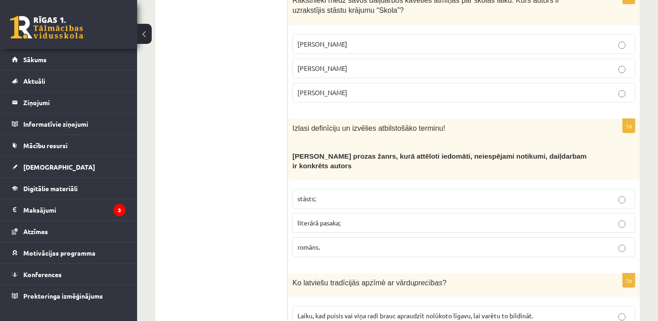
scroll to position [715, 0]
click at [328, 95] on p "Zenta Ērgle" at bounding box center [464, 92] width 333 height 10
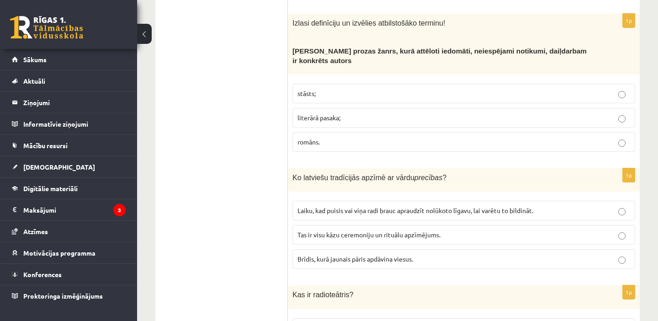
scroll to position [824, 0]
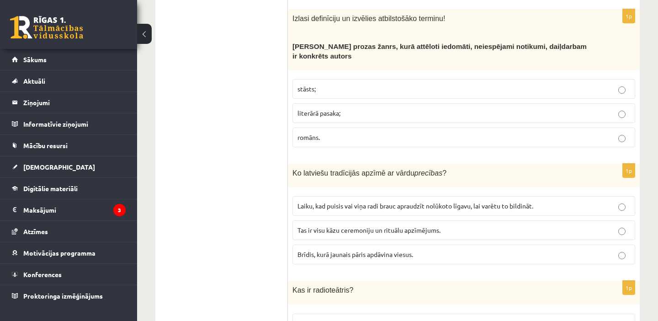
click at [345, 112] on p "literārā pasaka;" at bounding box center [464, 113] width 333 height 10
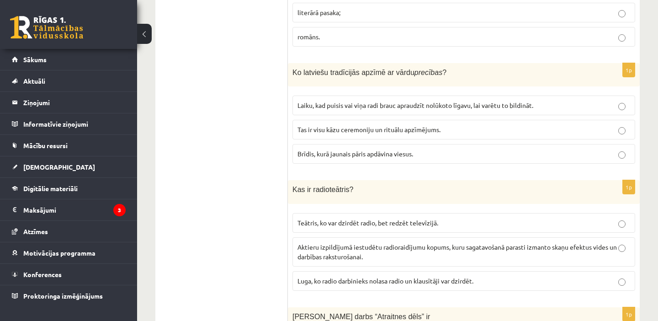
scroll to position [925, 0]
click at [346, 123] on label "Tas ir visu kāzu ceremoniju un rituālu apzīmējums." at bounding box center [463, 129] width 343 height 20
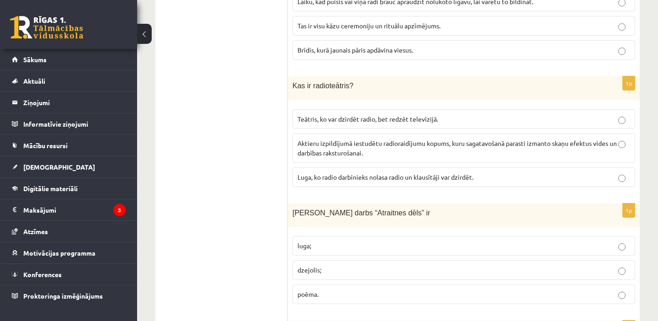
scroll to position [1029, 0]
click at [339, 152] on span "Aktieru izpildījumā iestudētu radioraidījumu kopums, kuru sagatavošanā parasti …" at bounding box center [457, 147] width 319 height 18
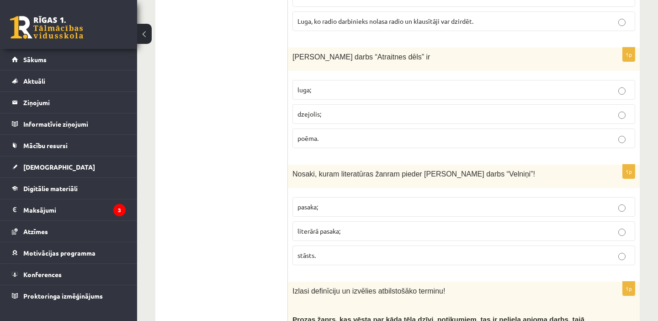
scroll to position [1190, 0]
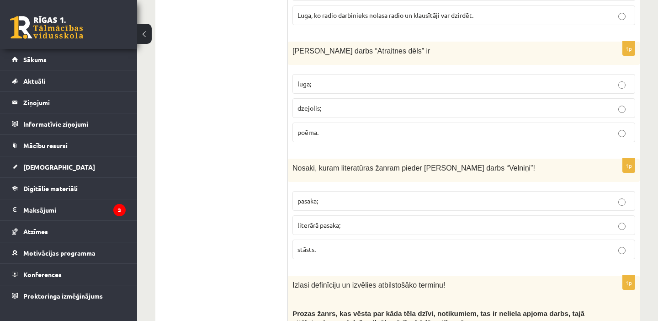
click at [321, 128] on p "poēma." at bounding box center [464, 133] width 333 height 10
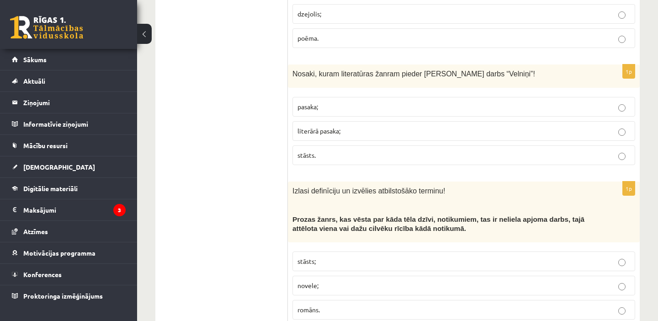
click at [321, 128] on span "literārā pasaka;" at bounding box center [319, 131] width 43 height 8
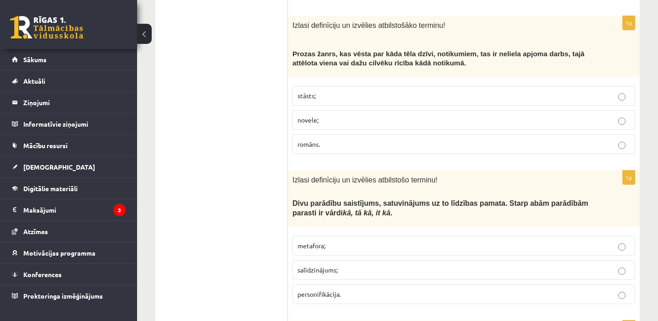
scroll to position [1451, 0]
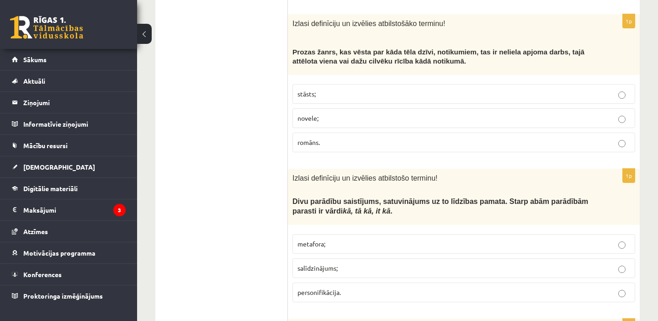
click at [318, 96] on p "stāsts;" at bounding box center [464, 94] width 333 height 10
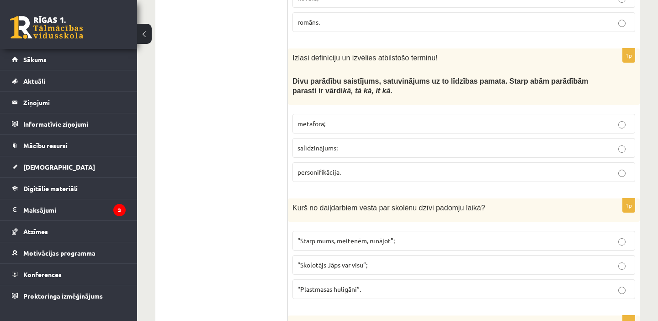
scroll to position [1573, 0]
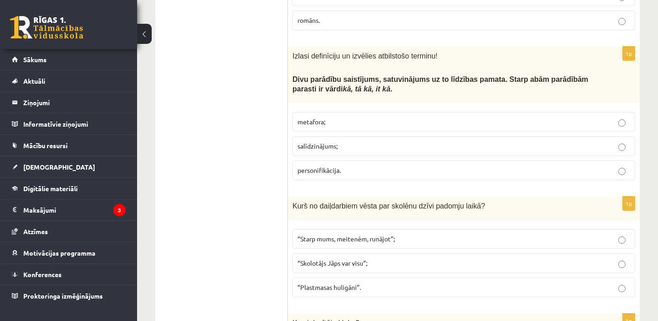
click at [319, 145] on span "salīdzinājums;" at bounding box center [318, 146] width 40 height 8
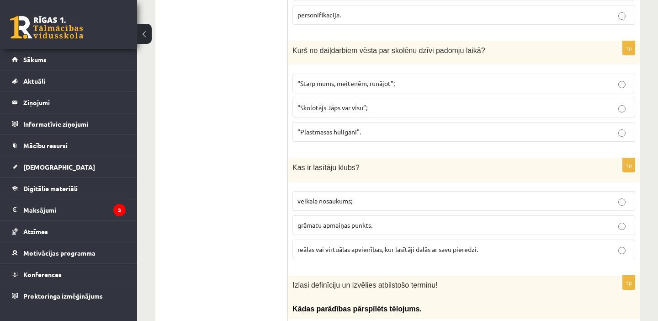
scroll to position [1729, 0]
click at [351, 133] on span "“Plastmasas huligāni”." at bounding box center [330, 131] width 64 height 8
click at [390, 244] on p "reālas vai virtuālas apvienības, kur lasītāji dalās ar savu pieredzi." at bounding box center [464, 249] width 333 height 10
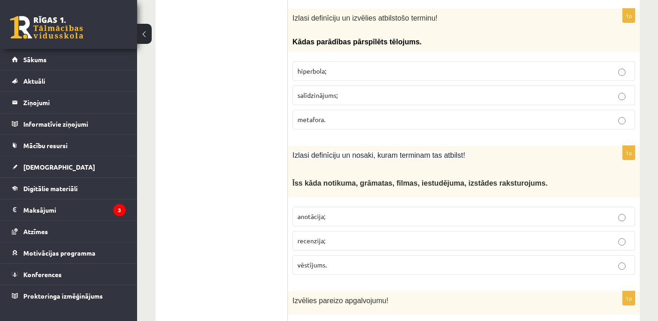
scroll to position [1997, 0]
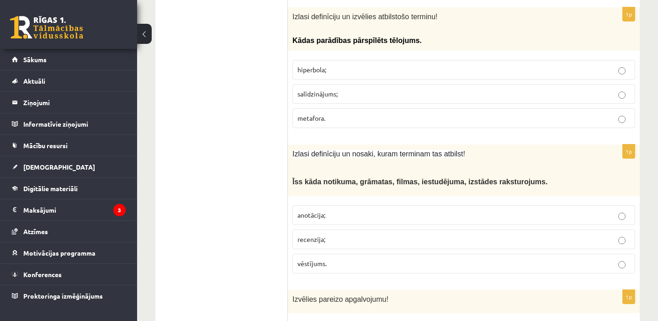
click at [311, 70] on span "hiperbola;" at bounding box center [312, 69] width 29 height 8
click at [357, 207] on label "anotācija;" at bounding box center [463, 215] width 343 height 20
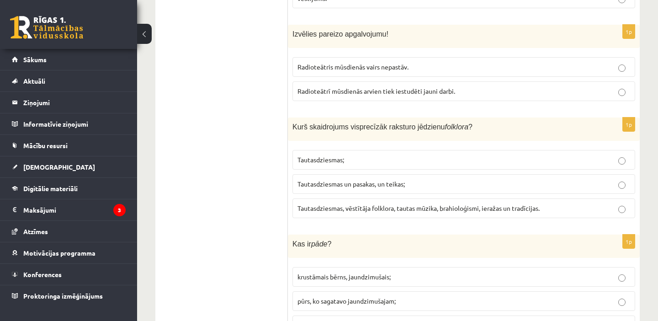
scroll to position [2261, 0]
click at [338, 89] on span "Radioteātrī mūsdienās arvien tiek iestudēti jauni darbi." at bounding box center [377, 92] width 158 height 8
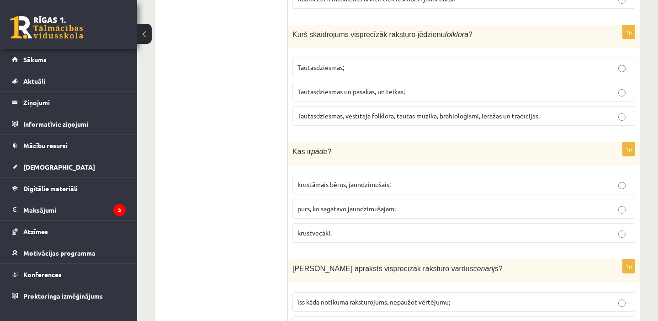
scroll to position [2345, 0]
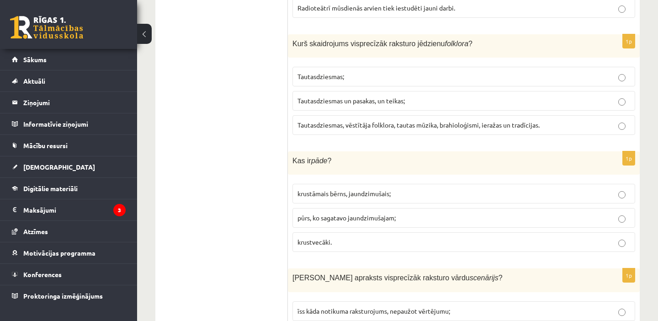
click at [316, 115] on label "Tautasdziesmas, vēstītāja folklora, tautas mūzika, brahioloģismi, ieražas un tr…" at bounding box center [463, 125] width 343 height 20
click at [327, 198] on label "krustāmais bērns, jaundzimušais;" at bounding box center [463, 194] width 343 height 20
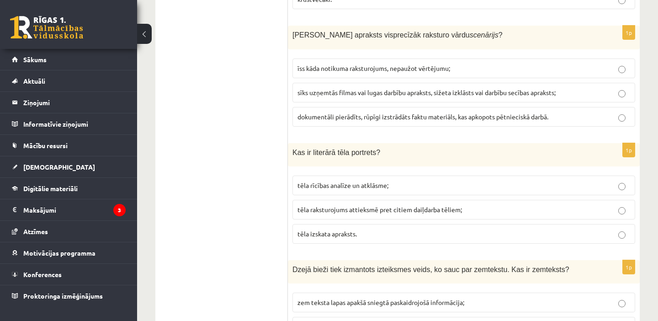
scroll to position [2589, 0]
click at [342, 92] on span "sīks uzņemtās filmas vai lugas darbību apraksts, sižeta izklāsts vai darbību se…" at bounding box center [427, 91] width 258 height 8
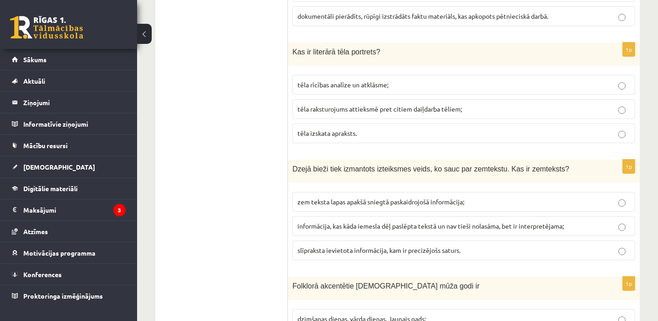
scroll to position [2689, 0]
click at [319, 133] on span "tēla izskata apraksts." at bounding box center [327, 132] width 59 height 8
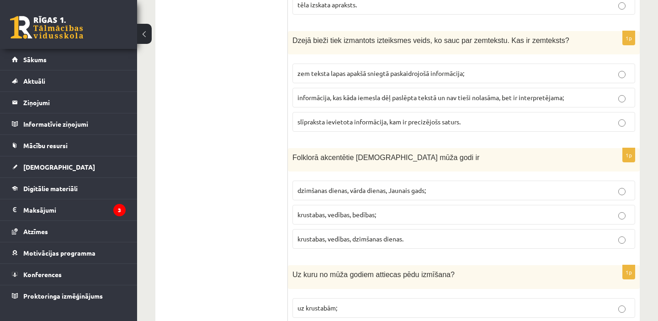
scroll to position [2818, 0]
click at [353, 97] on span "informācija, kas kāda iemesla dēļ paslēpta tekstā un nav tieši nolasāma, bet ir…" at bounding box center [431, 96] width 266 height 8
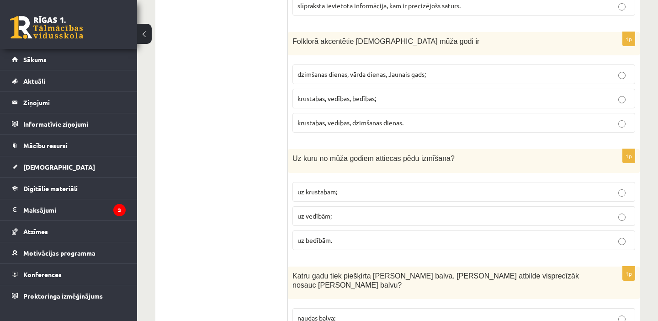
scroll to position [2927, 0]
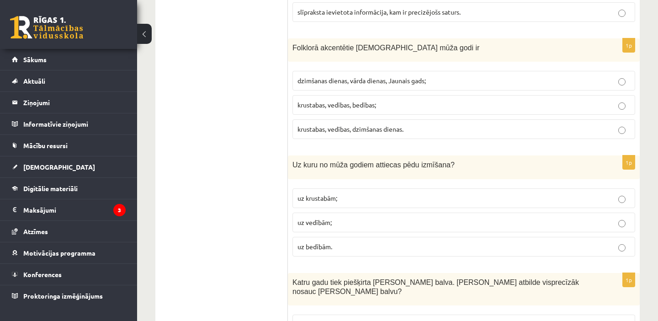
click at [353, 112] on label "krustabas, vedības, bedības;" at bounding box center [463, 105] width 343 height 20
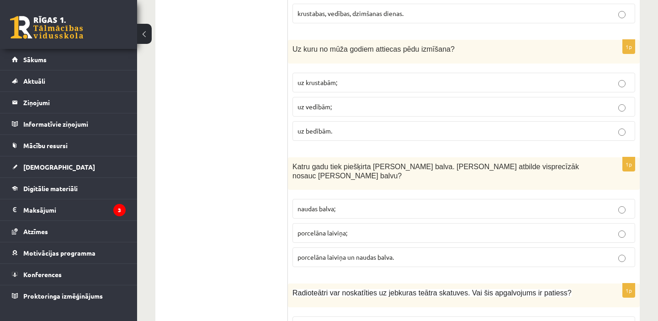
scroll to position [3044, 0]
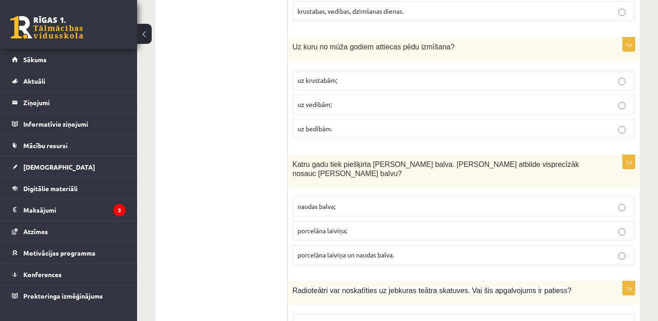
click at [340, 122] on label "uz bedībām." at bounding box center [463, 129] width 343 height 20
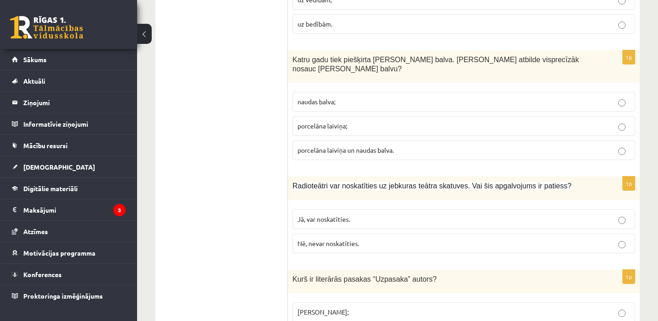
scroll to position [3153, 0]
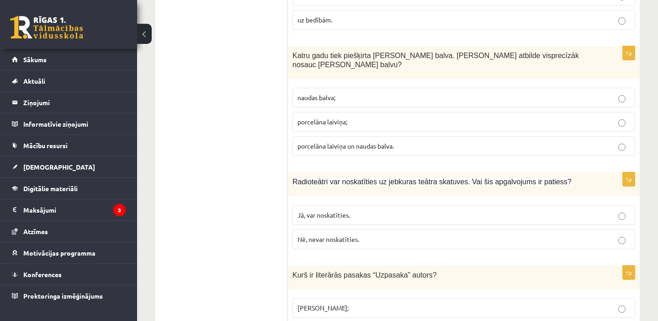
click at [341, 146] on span "porcelāna laiviņa un naudas balva." at bounding box center [346, 146] width 96 height 8
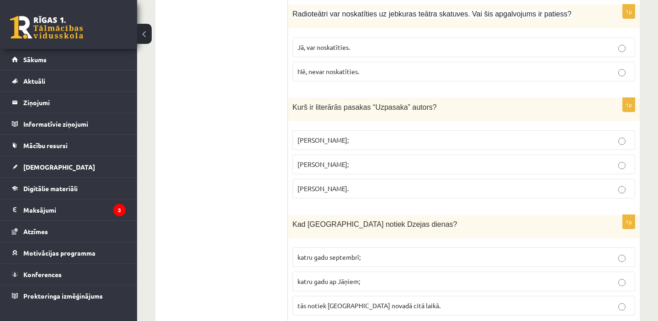
scroll to position [3315, 0]
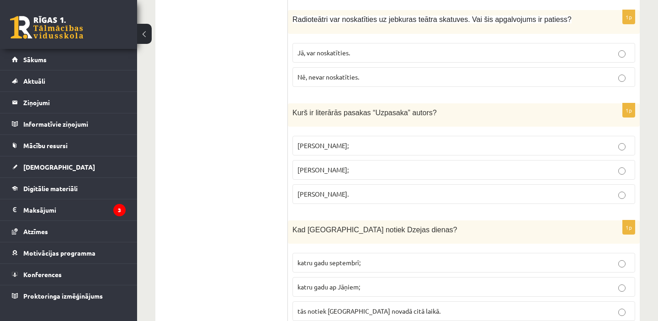
click at [316, 72] on p "Nē, nevar noskatīties." at bounding box center [464, 77] width 333 height 10
click at [320, 143] on span "Imants Ziedonis;" at bounding box center [323, 145] width 51 height 8
click at [337, 261] on span "katru gadu septembrī;" at bounding box center [329, 262] width 63 height 8
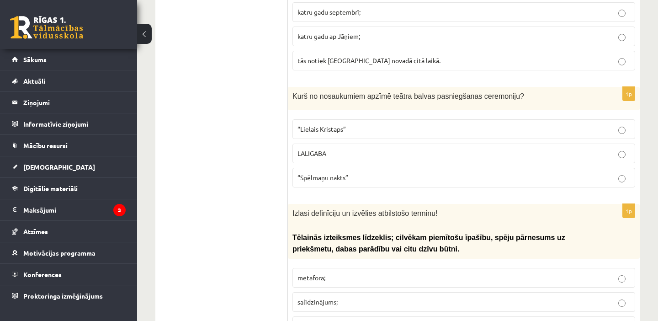
scroll to position [3571, 0]
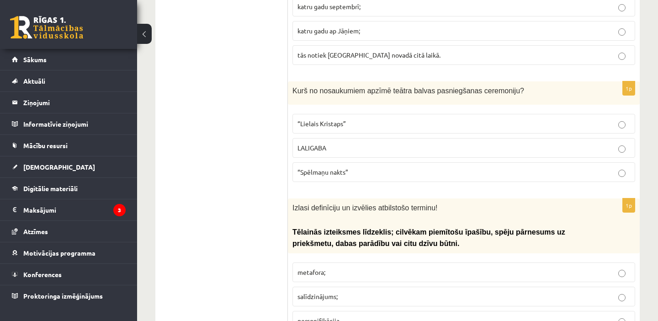
click at [317, 168] on span "“Spēlmaņu nakts”" at bounding box center [323, 172] width 51 height 8
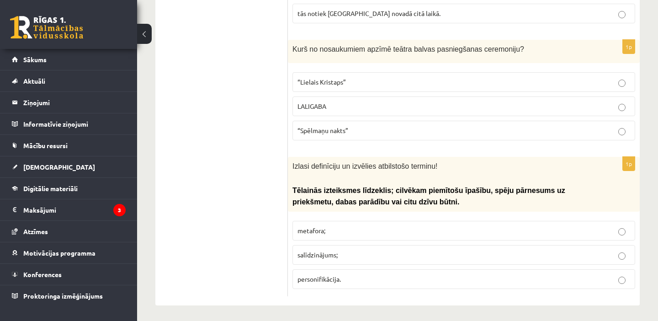
click at [356, 269] on label "personifikācija." at bounding box center [463, 279] width 343 height 20
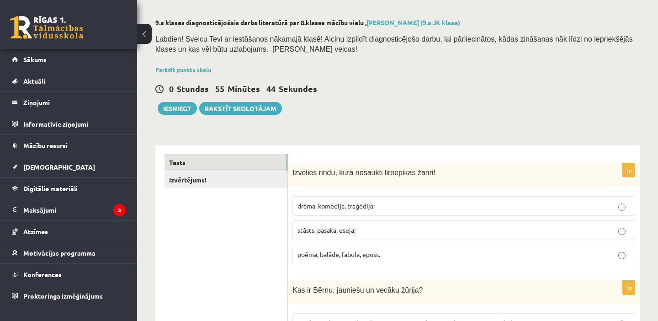
scroll to position [0, 0]
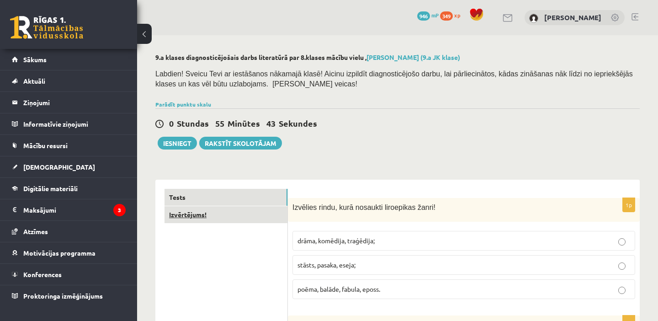
click at [195, 218] on link "Izvērtējums!" at bounding box center [226, 214] width 123 height 17
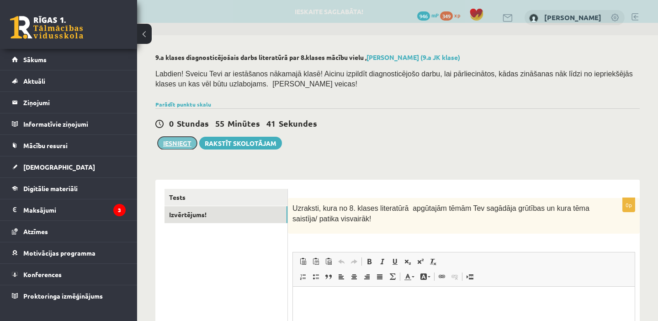
click at [177, 144] on button "Iesniegt" at bounding box center [177, 143] width 39 height 13
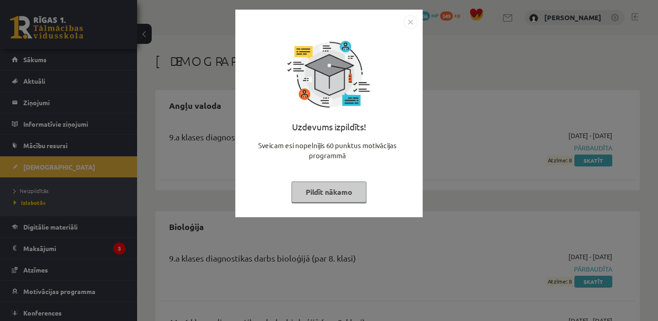
click at [409, 24] on img "Close" at bounding box center [411, 22] width 14 height 14
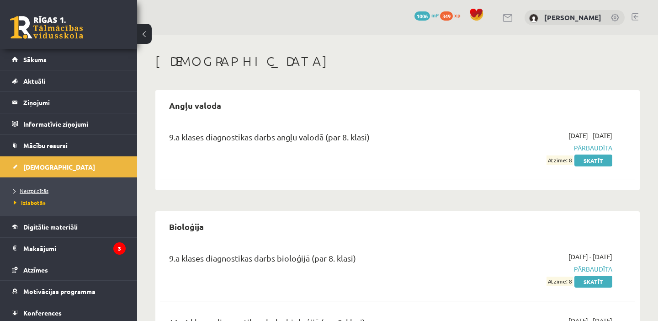
click at [34, 188] on span "Neizpildītās" at bounding box center [31, 190] width 35 height 7
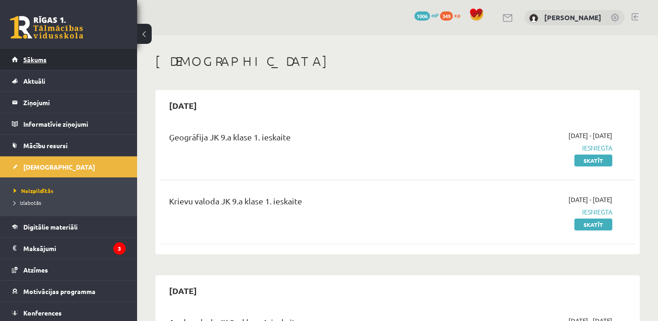
click at [37, 62] on span "Sākums" at bounding box center [34, 59] width 23 height 8
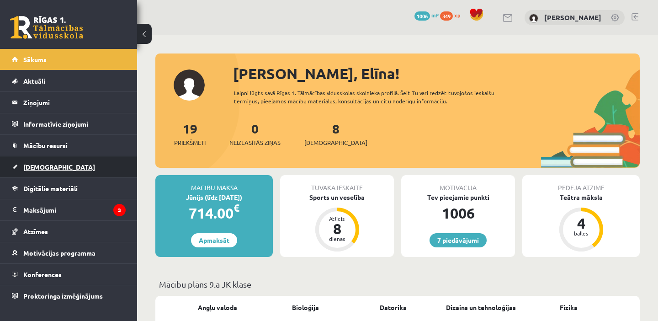
click at [55, 169] on link "[DEMOGRAPHIC_DATA]" at bounding box center [69, 166] width 114 height 21
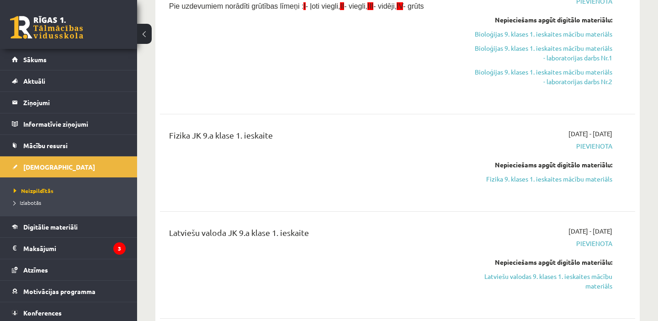
scroll to position [227, 0]
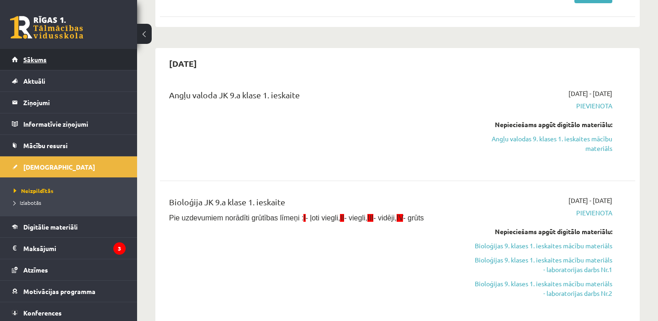
click at [58, 62] on link "Sākums" at bounding box center [69, 59] width 114 height 21
